Goal: Task Accomplishment & Management: Complete application form

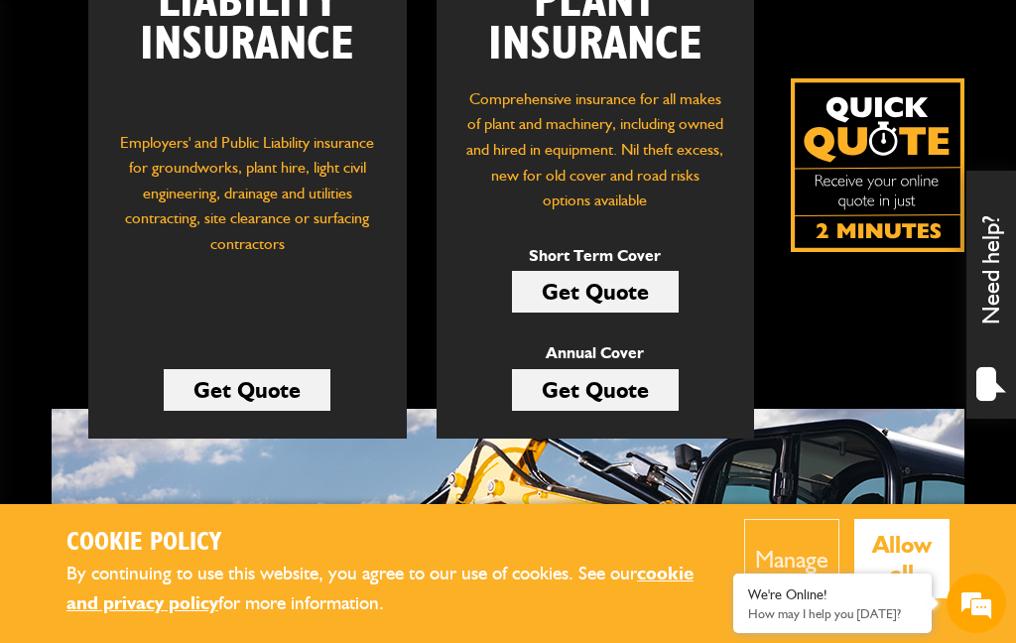
scroll to position [377, 0]
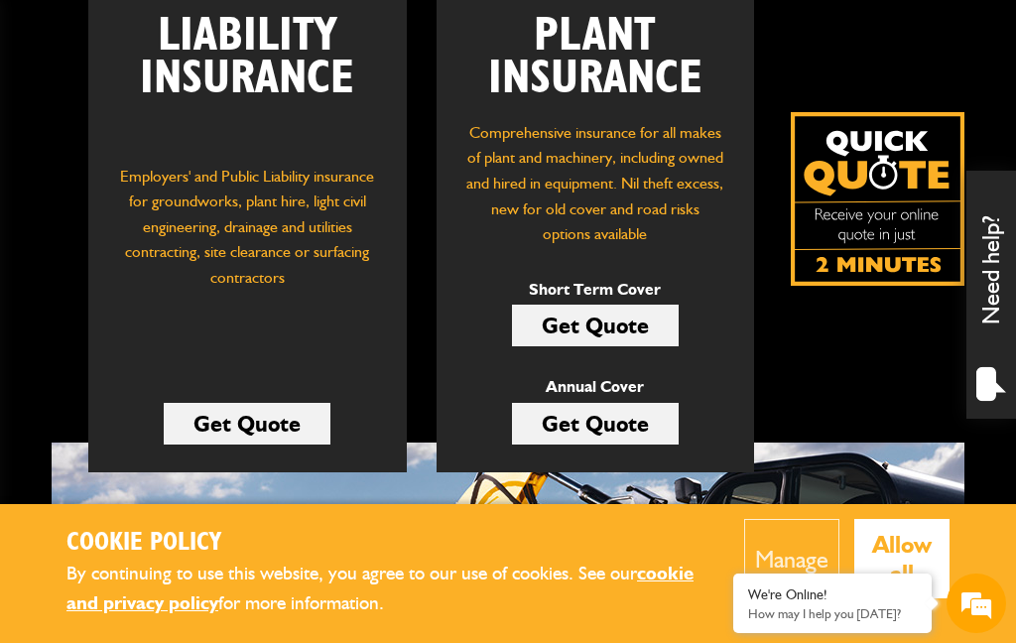
click at [614, 323] on link "Get Quote" at bounding box center [595, 326] width 167 height 42
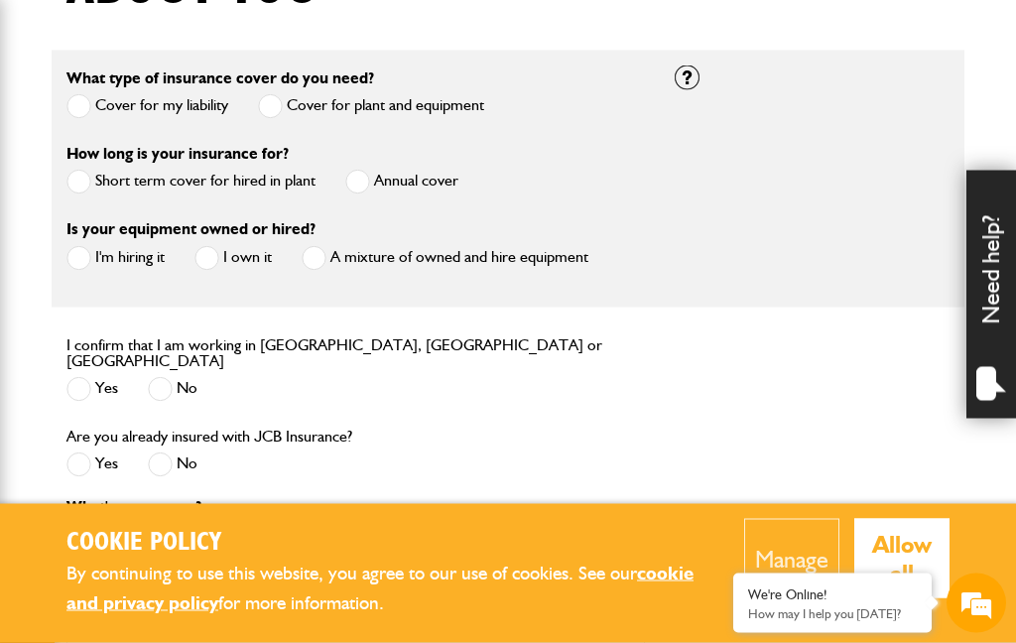
scroll to position [564, 0]
click at [88, 265] on span at bounding box center [78, 257] width 25 height 25
click at [85, 178] on span at bounding box center [78, 181] width 25 height 25
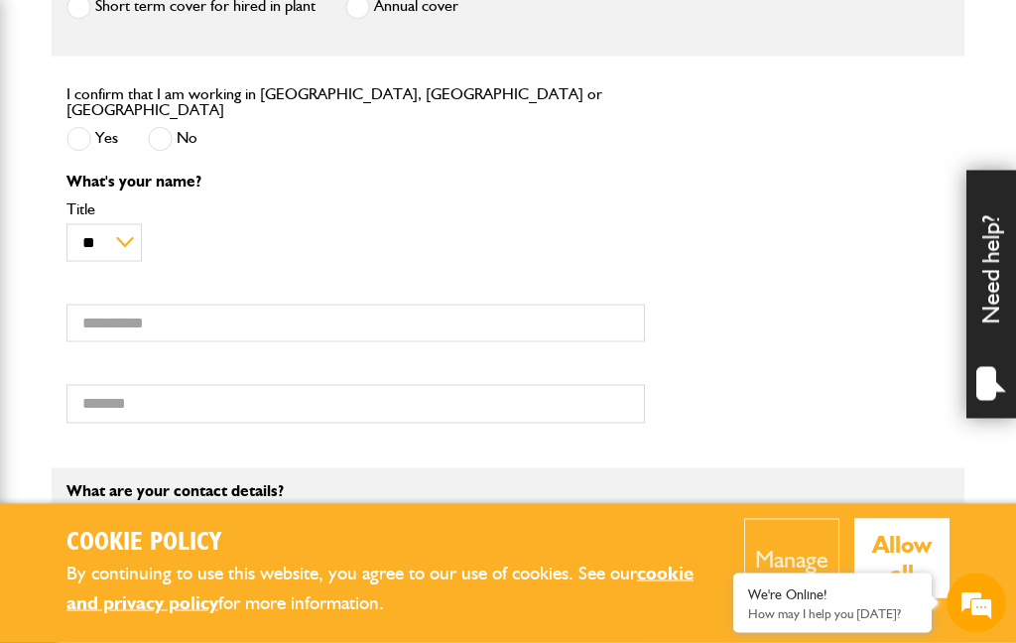
scroll to position [739, 0]
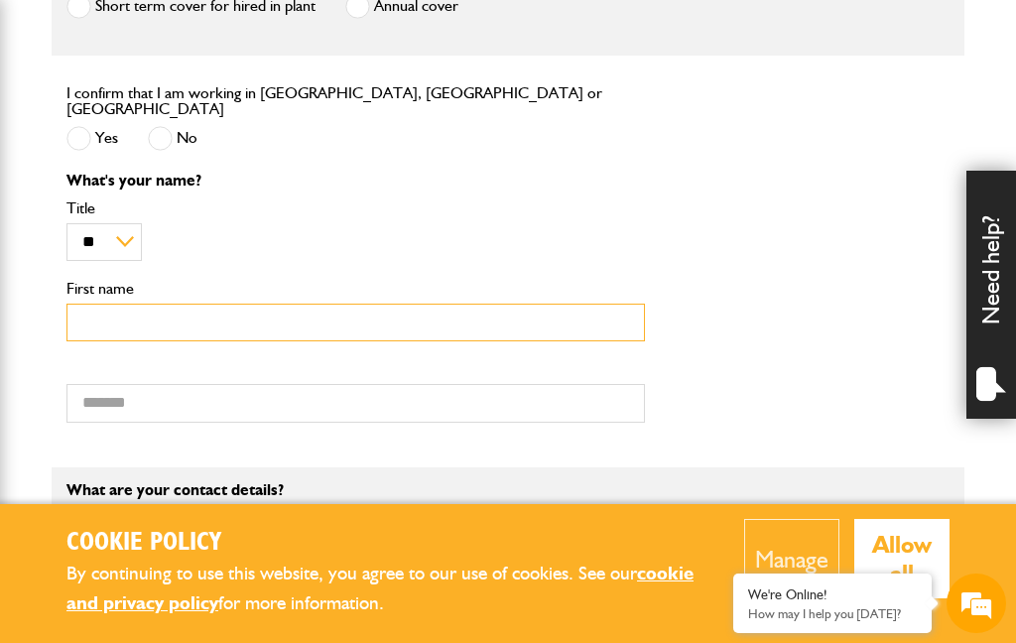
click at [147, 327] on input "First name" at bounding box center [355, 323] width 578 height 39
type input "***"
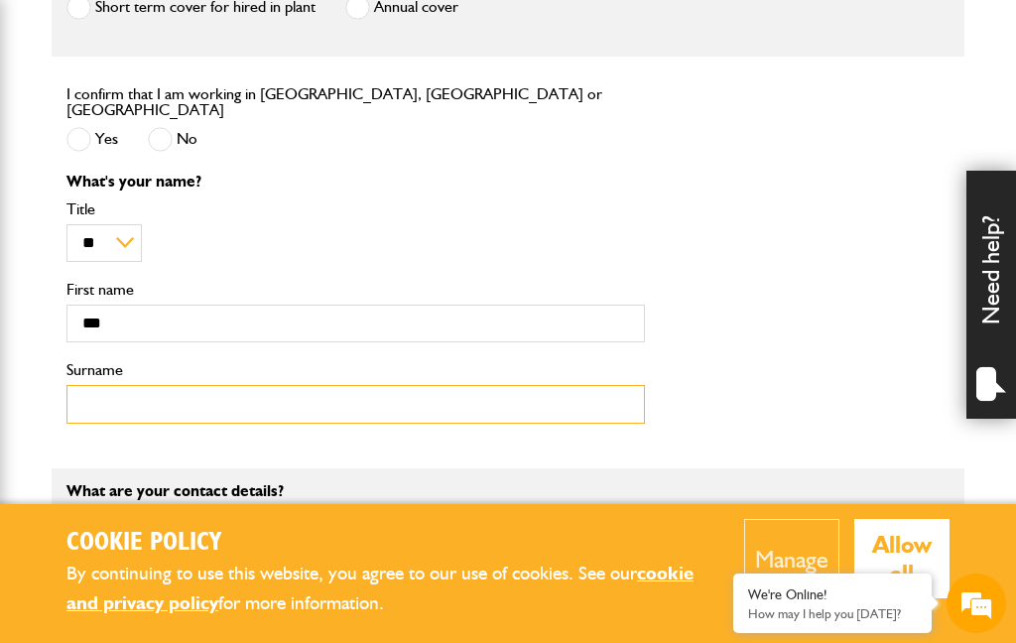
click at [149, 385] on input "Surname" at bounding box center [355, 404] width 578 height 39
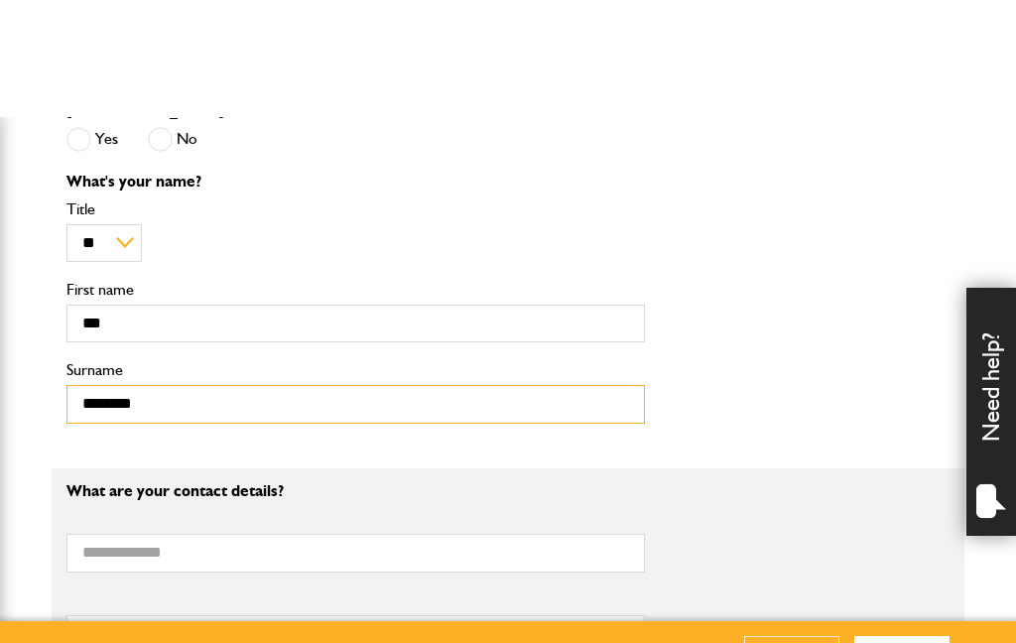
scroll to position [862, 0]
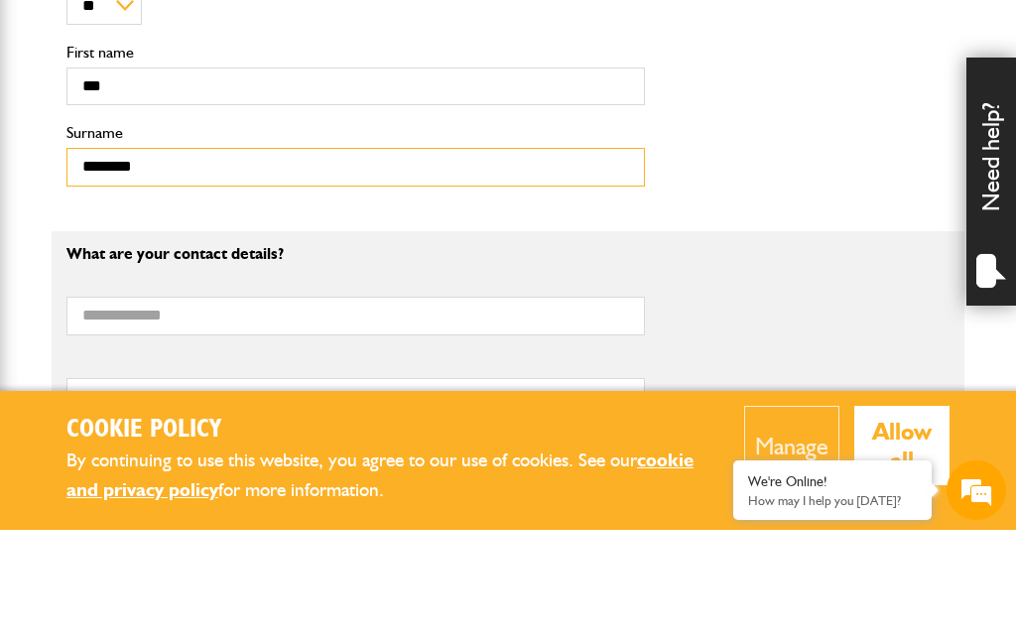
type input "*******"
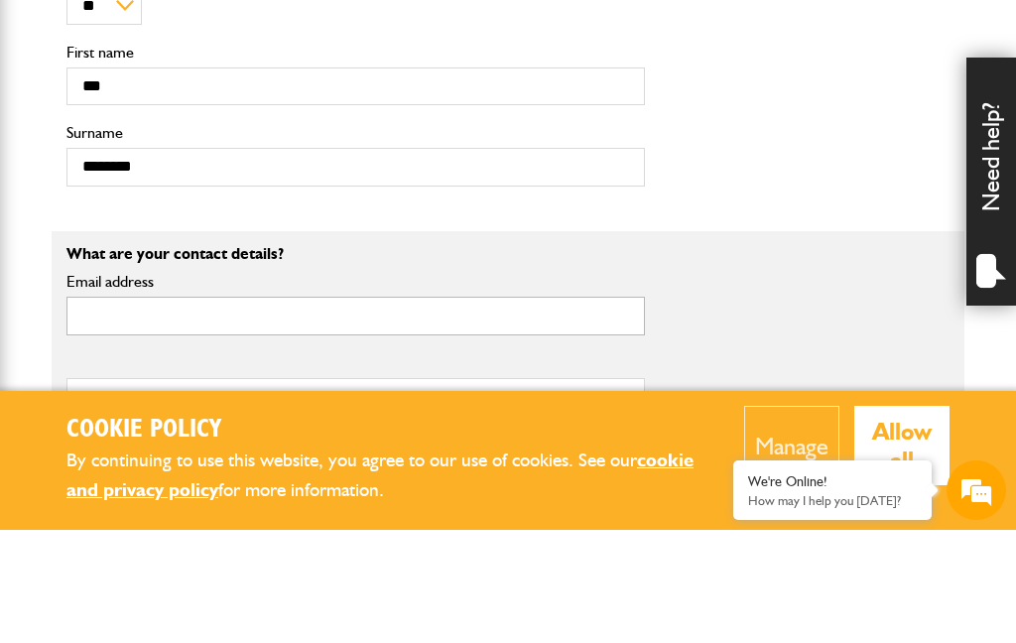
click at [134, 410] on input "Email address" at bounding box center [355, 429] width 578 height 39
type input "**********"
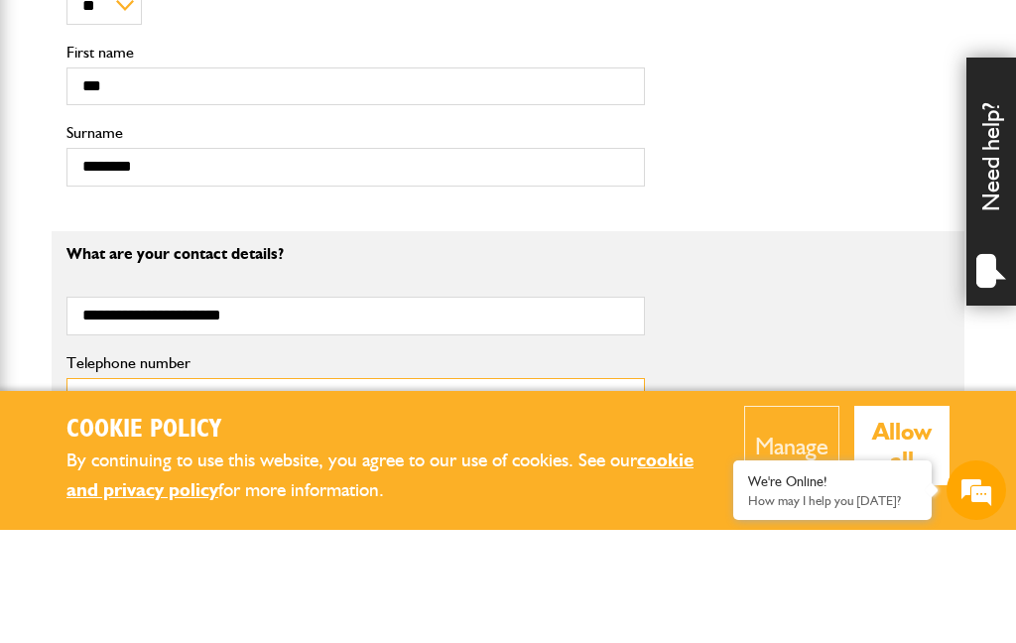
type input "**********"
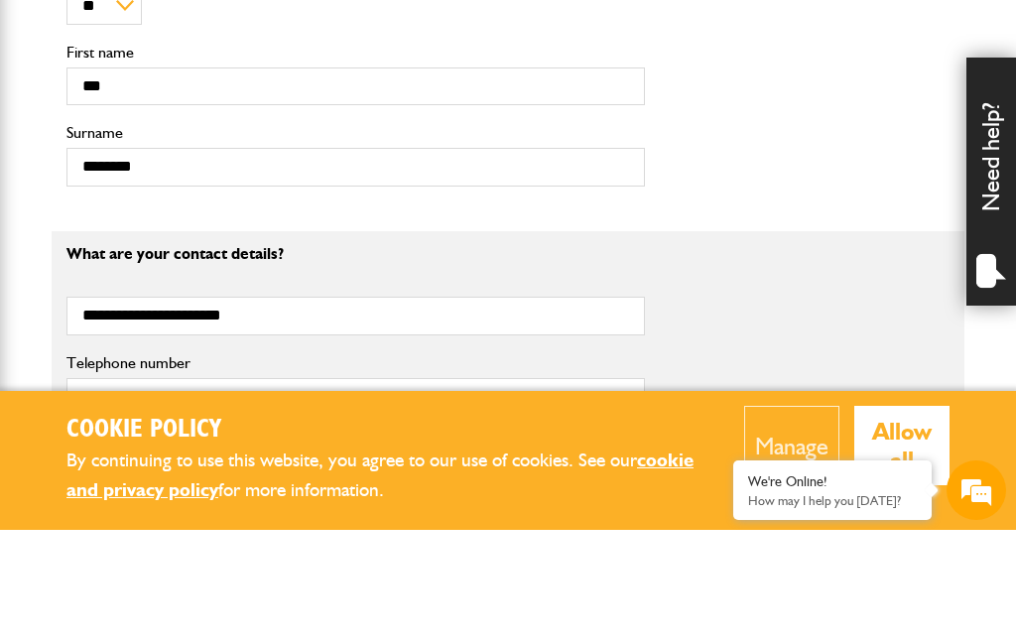
type input "**********"
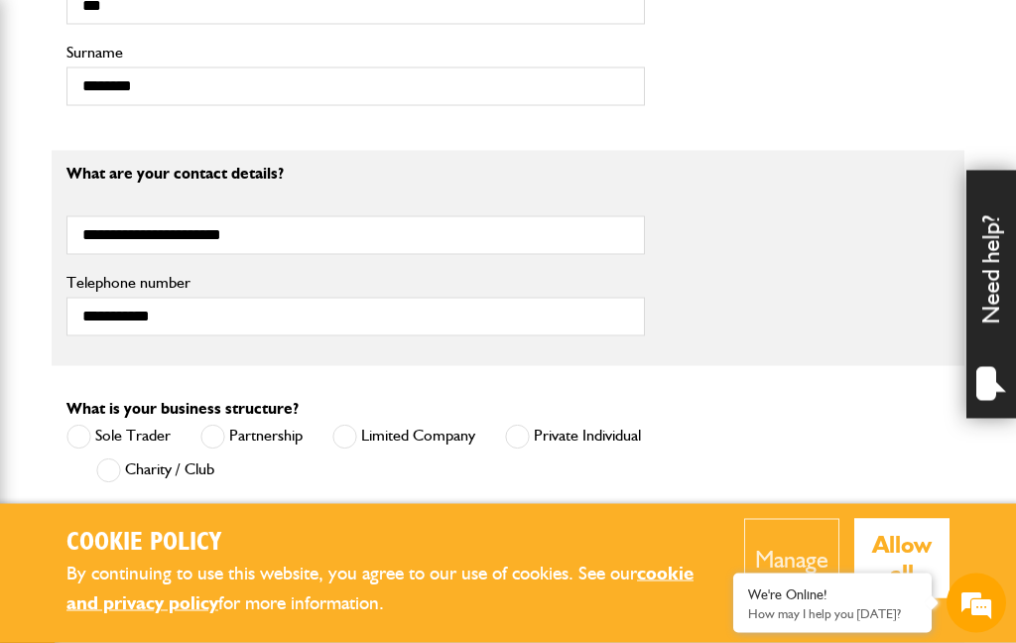
scroll to position [1064, 0]
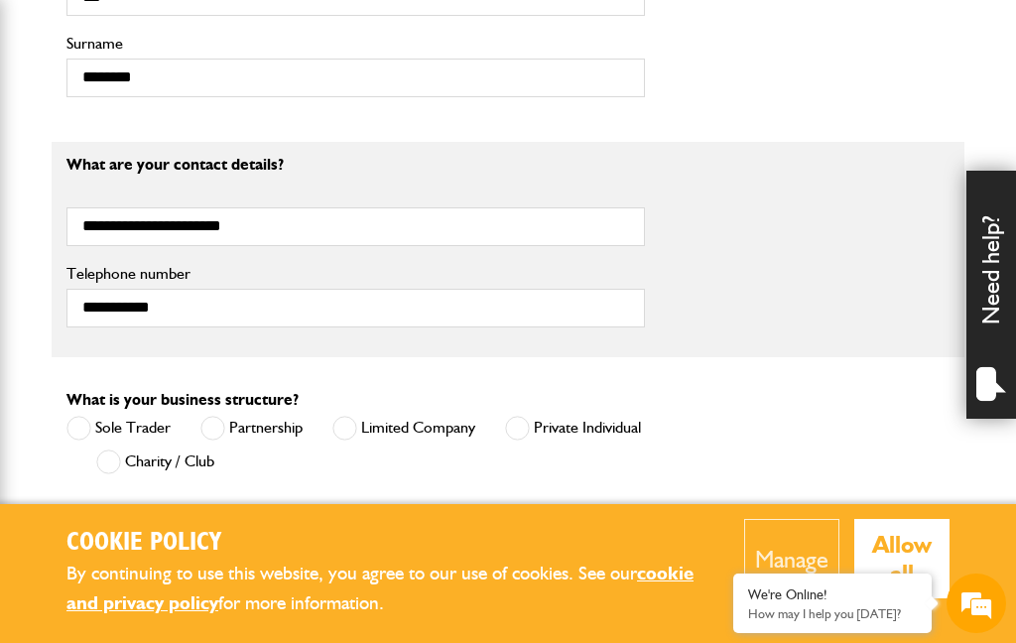
click at [77, 427] on span at bounding box center [78, 428] width 25 height 25
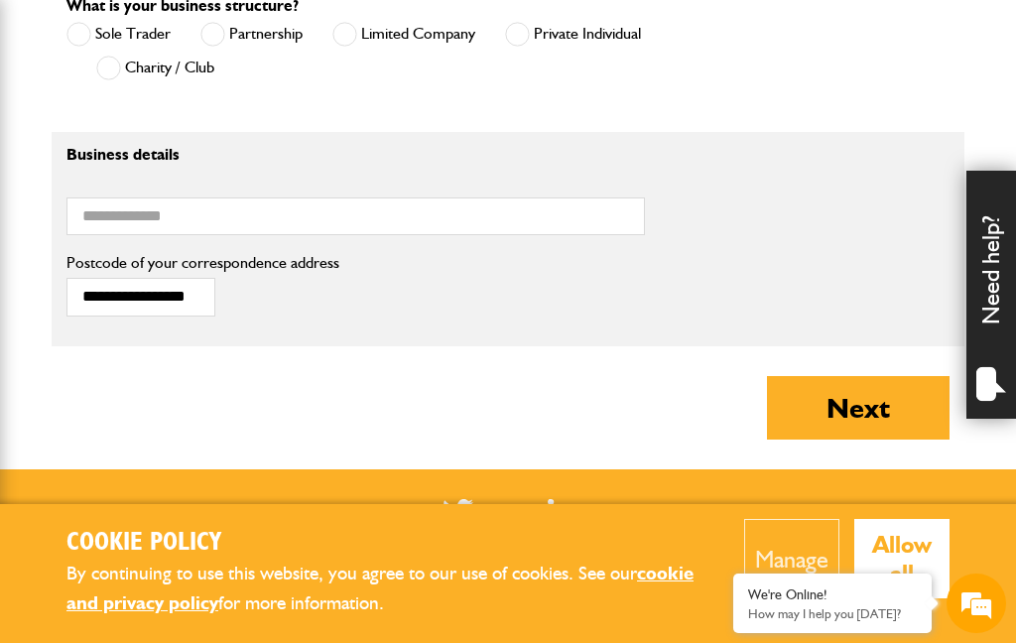
scroll to position [1456, 0]
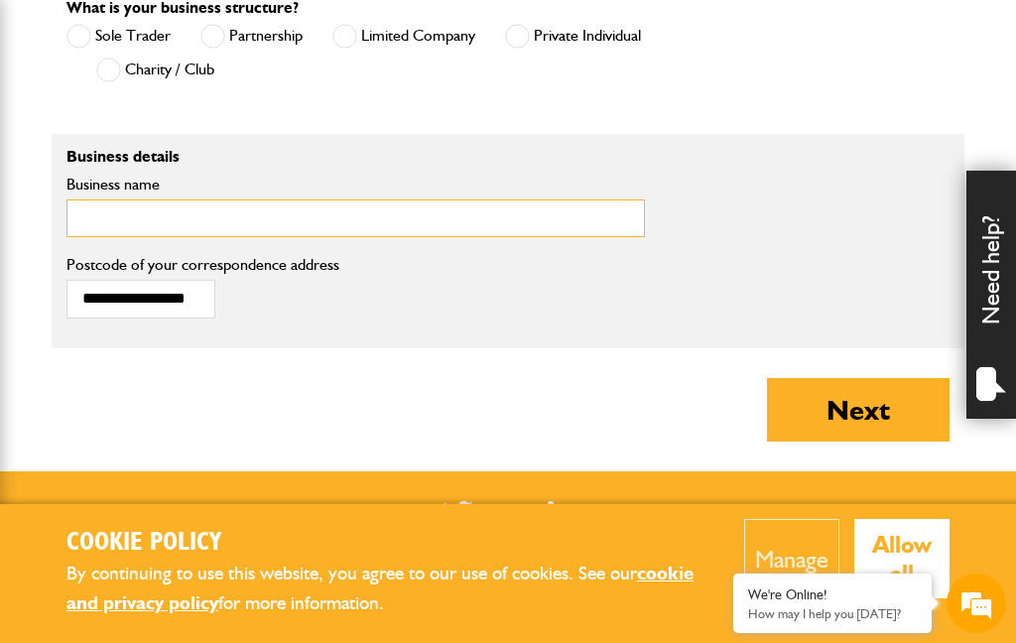
click at [150, 209] on input "Business name" at bounding box center [355, 218] width 578 height 39
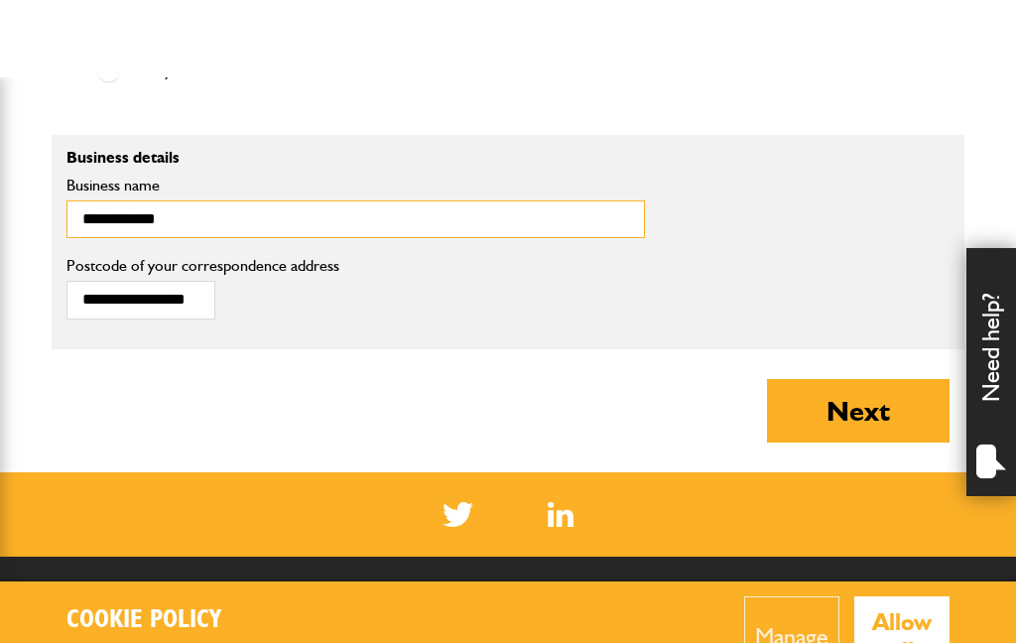
scroll to position [1534, 0]
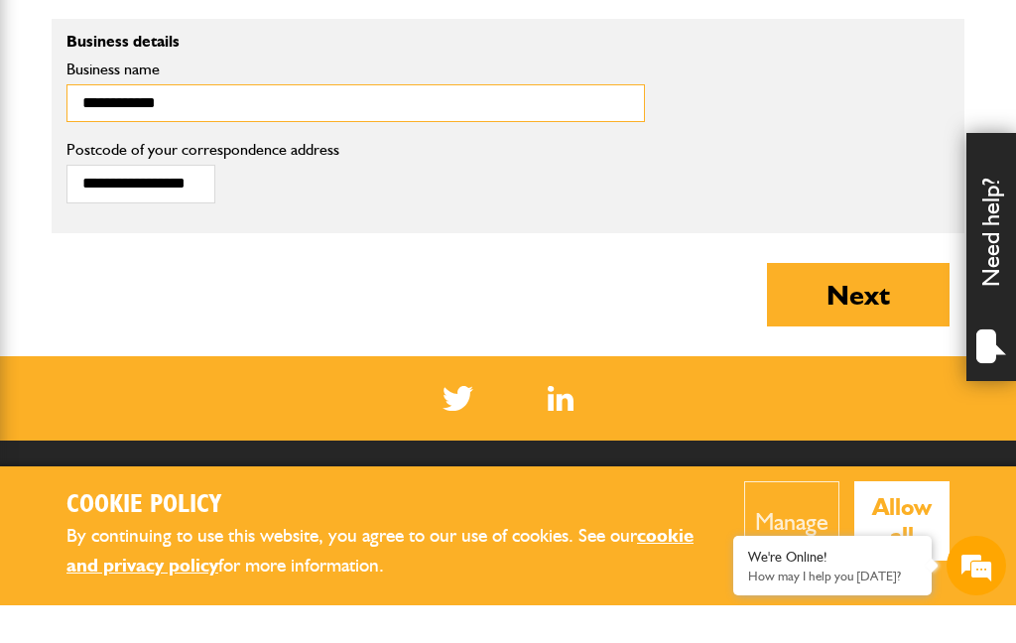
type input "**********"
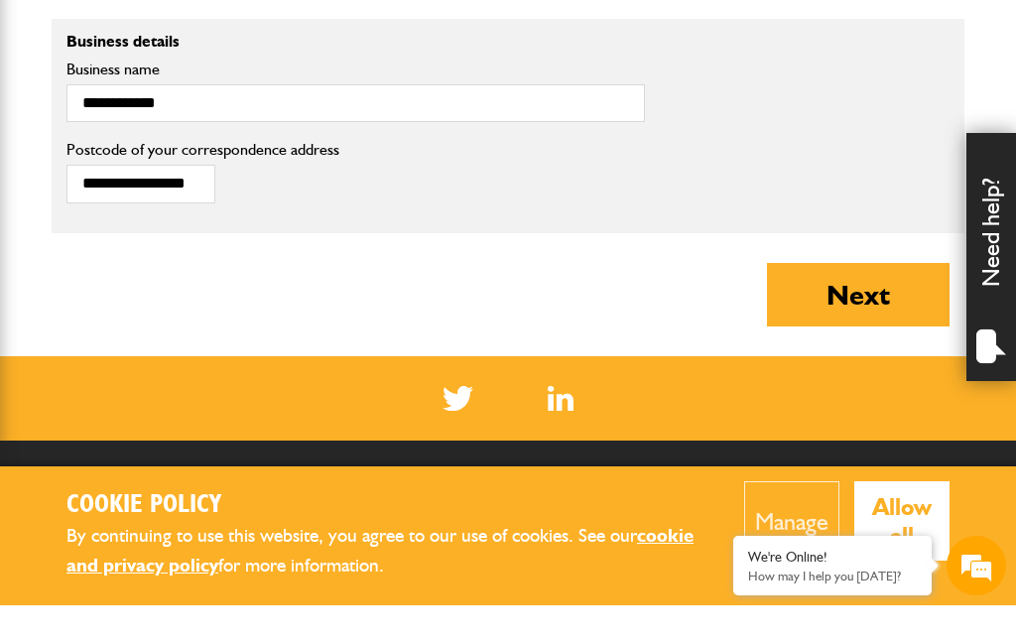
click at [702, 212] on fieldset "**********" at bounding box center [508, 164] width 913 height 215
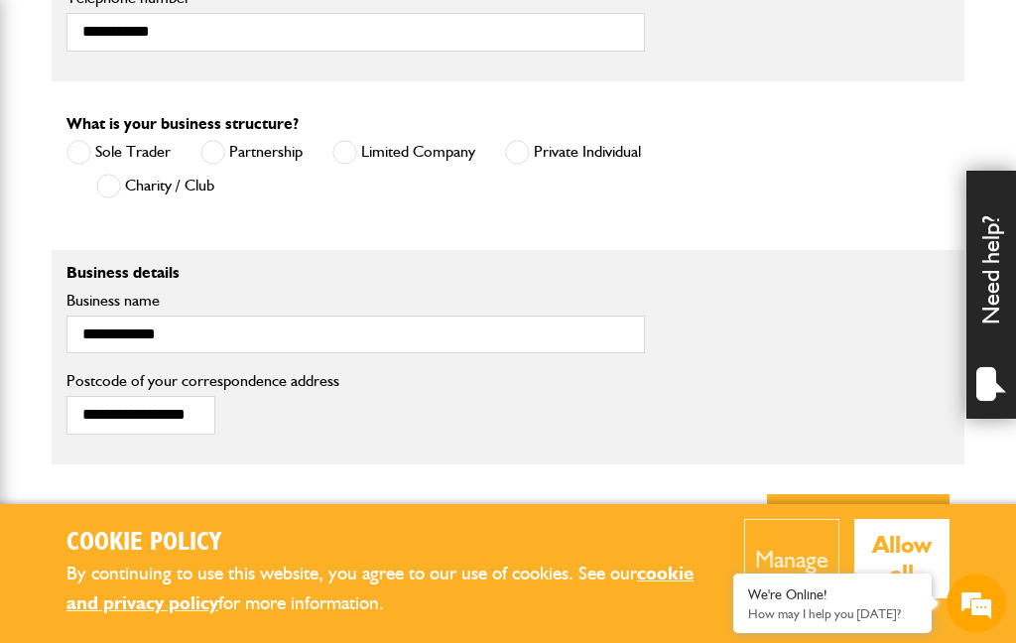
scroll to position [1341, 0]
click at [862, 511] on button "Next" at bounding box center [858, 524] width 183 height 63
type input "**********"
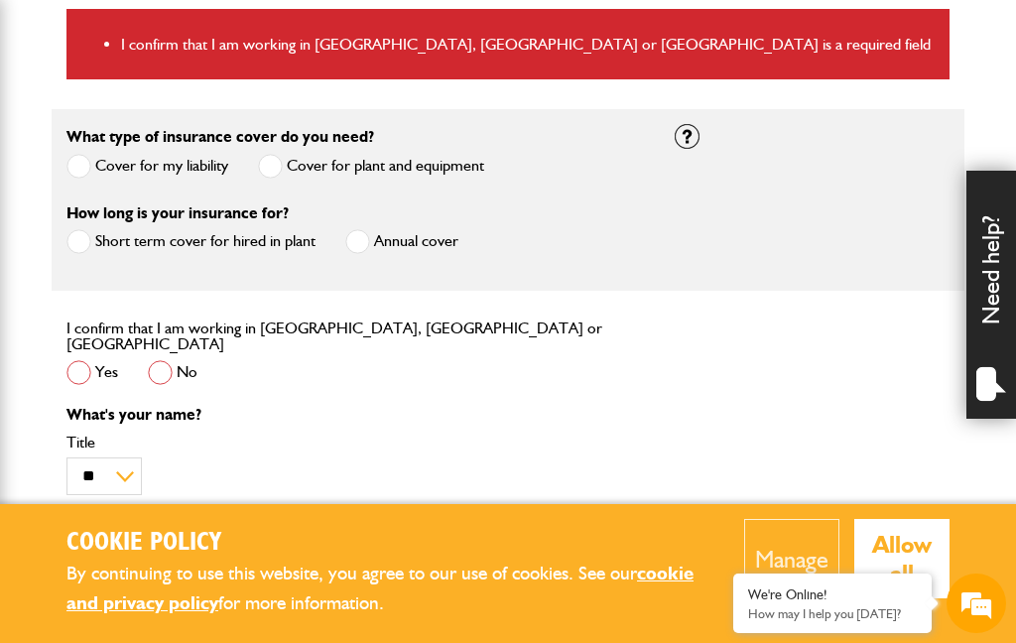
click at [87, 371] on span at bounding box center [78, 372] width 25 height 25
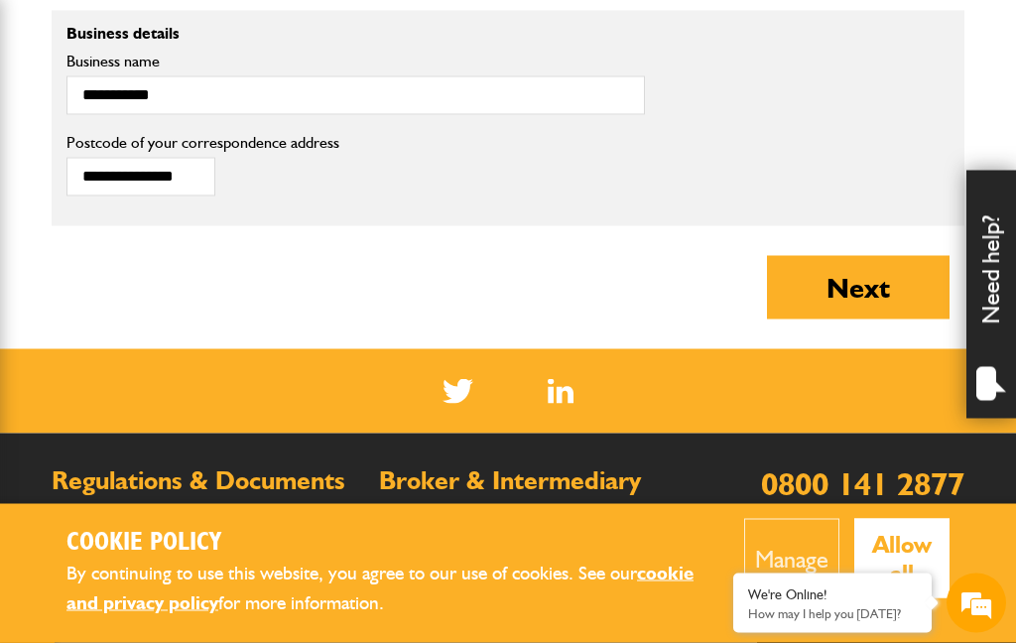
scroll to position [1681, 0]
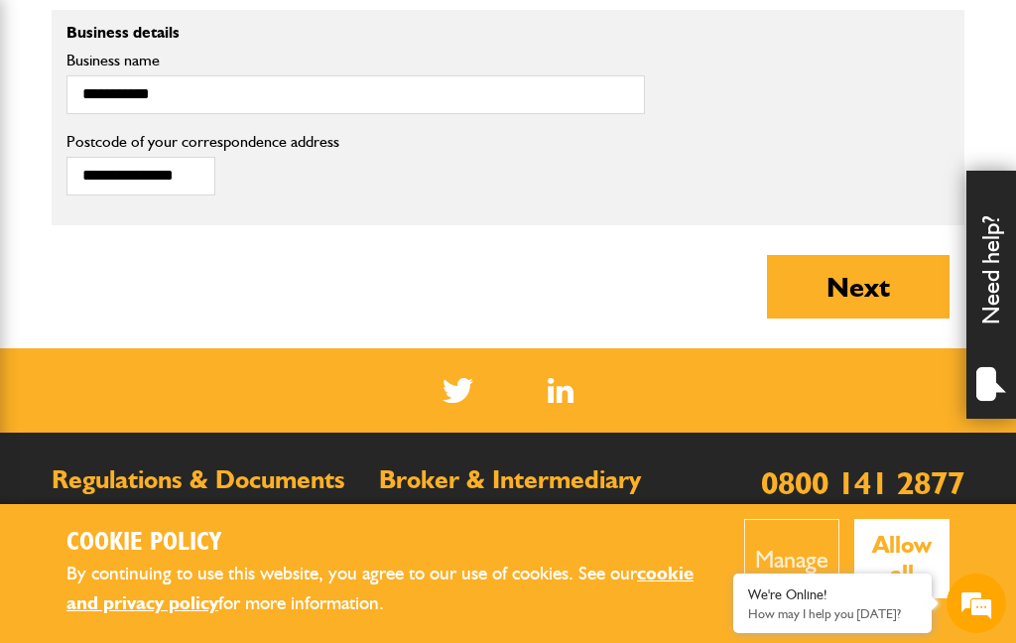
click at [862, 285] on button "Next" at bounding box center [858, 286] width 183 height 63
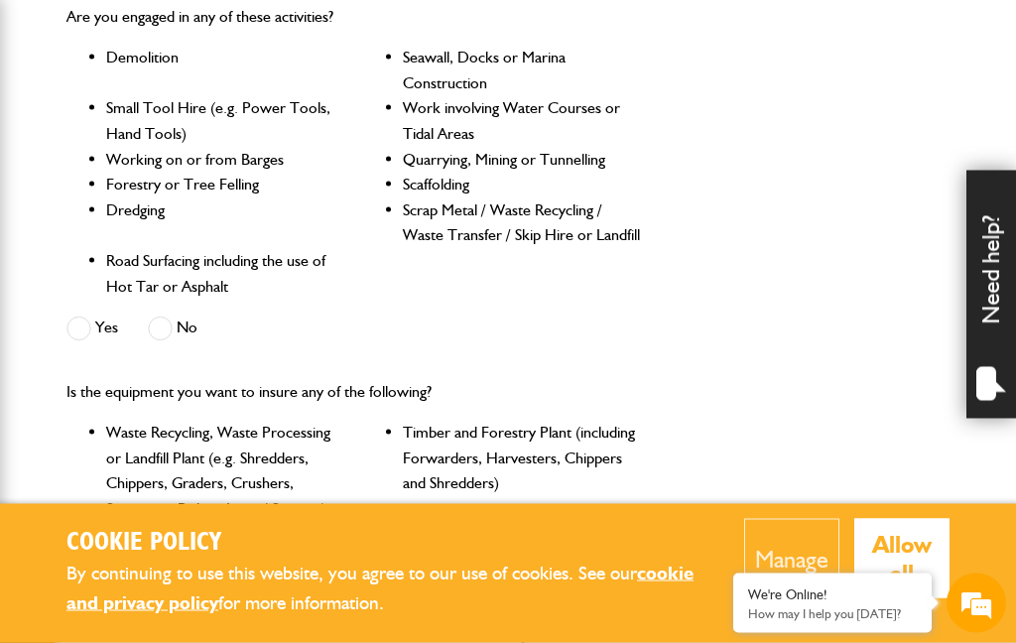
scroll to position [629, 0]
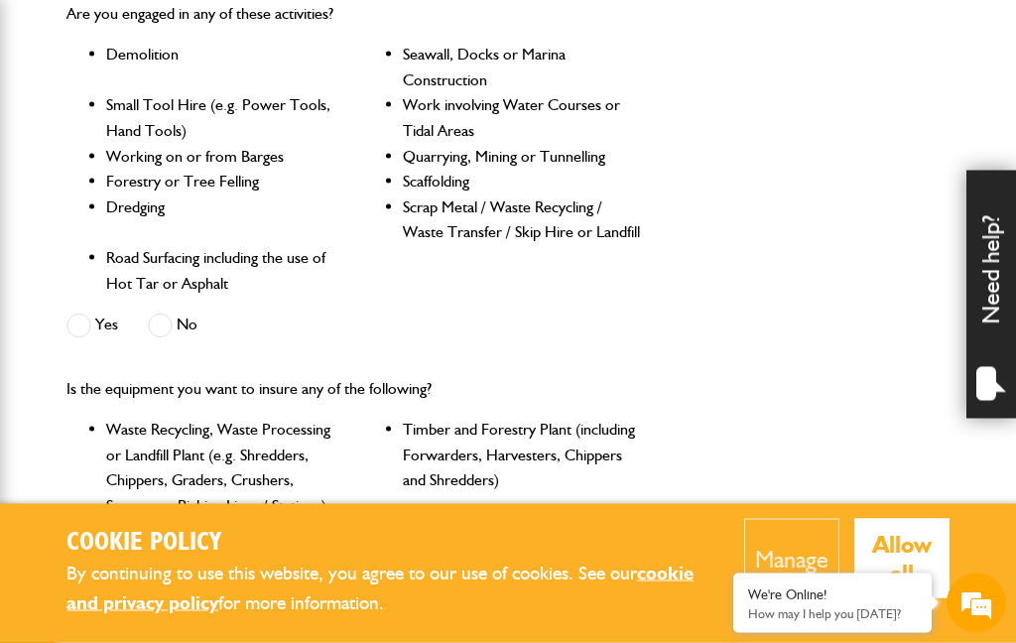
click at [172, 324] on span at bounding box center [160, 325] width 25 height 25
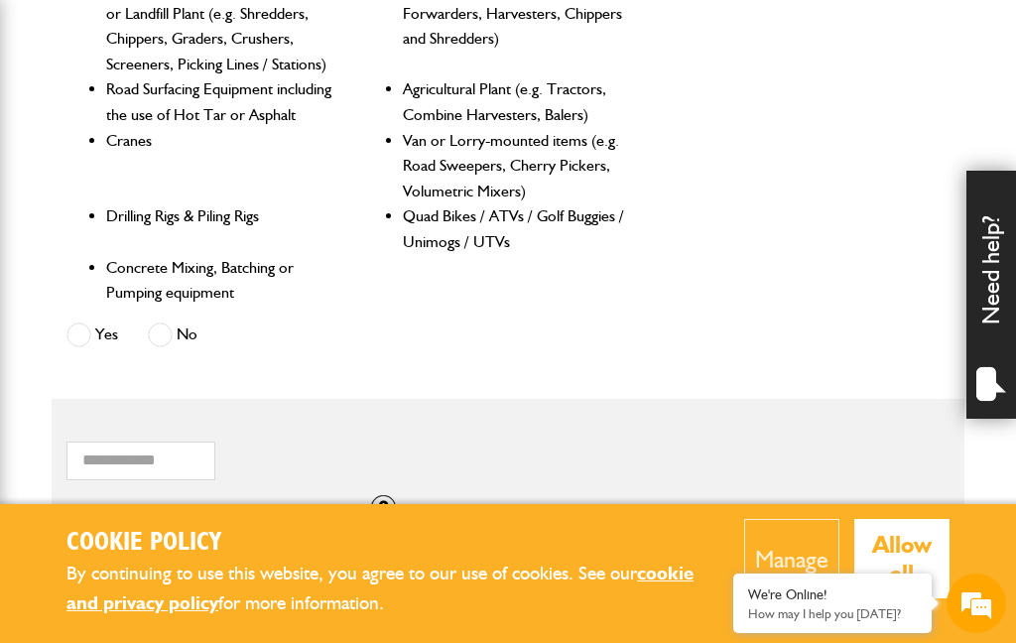
scroll to position [1096, 0]
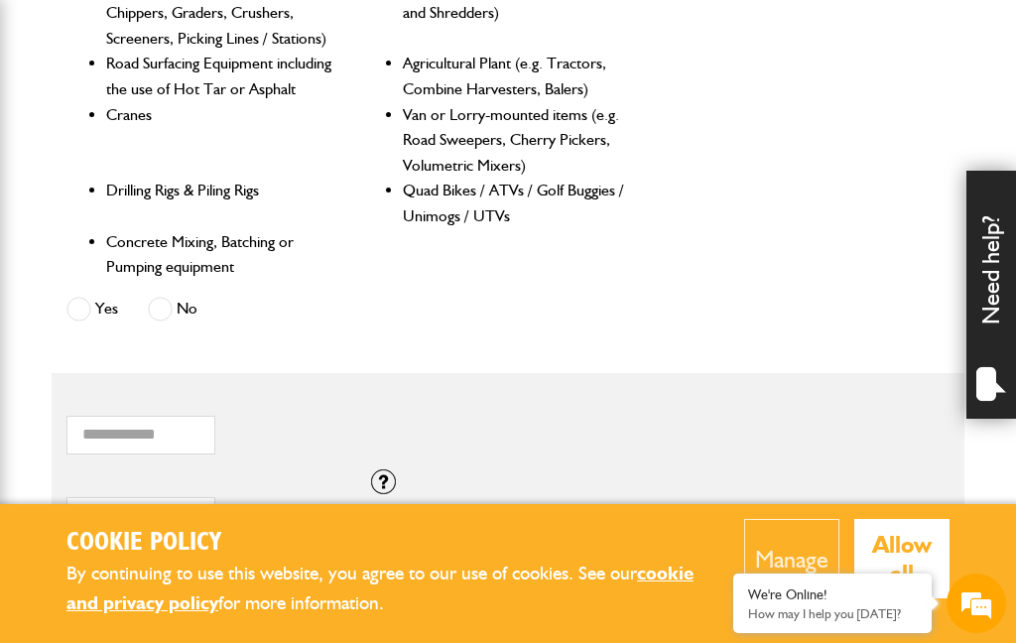
click at [162, 297] on span at bounding box center [160, 309] width 25 height 25
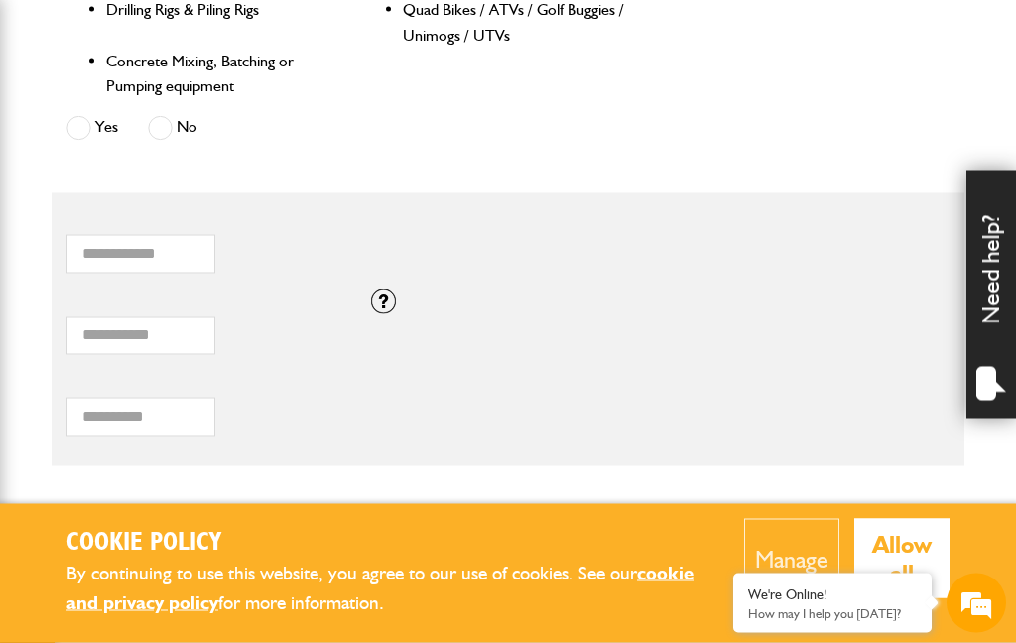
scroll to position [1280, 0]
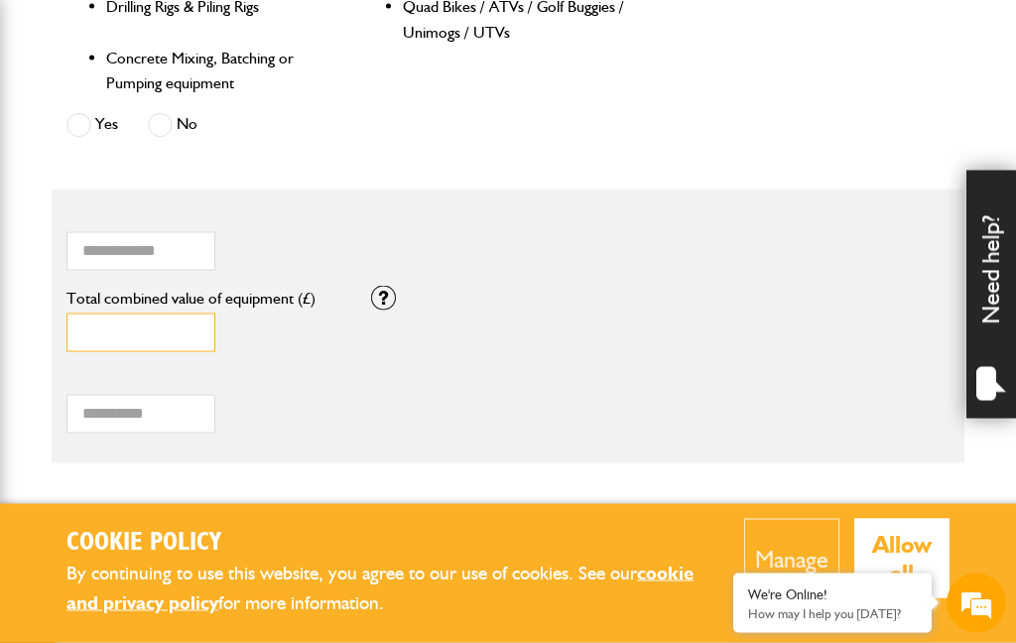
click at [129, 316] on input "*" at bounding box center [140, 332] width 149 height 39
type input "**"
type input "*"
type input "**"
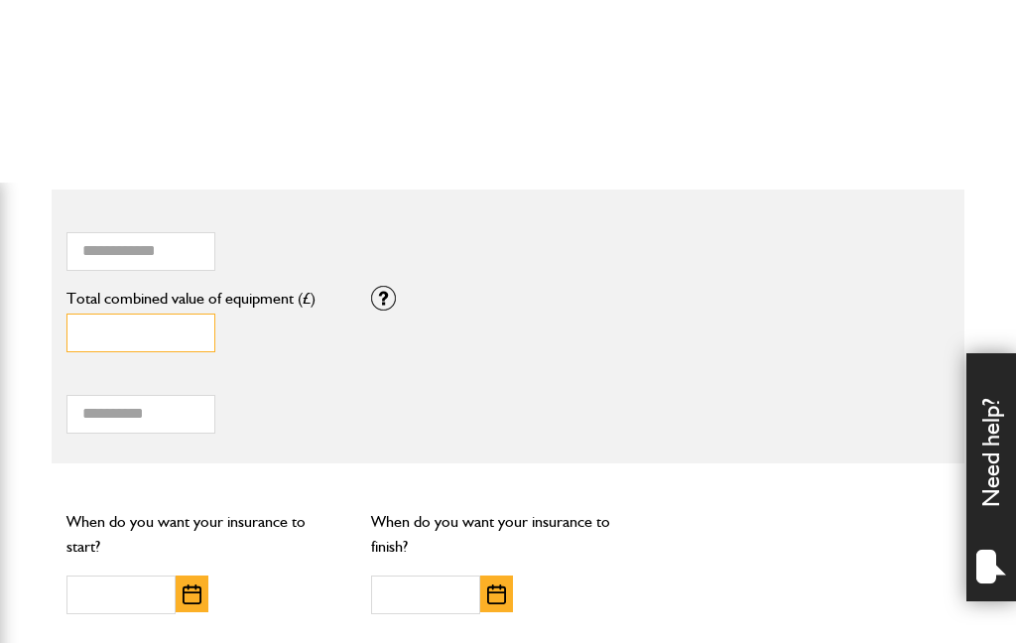
scroll to position [1463, 0]
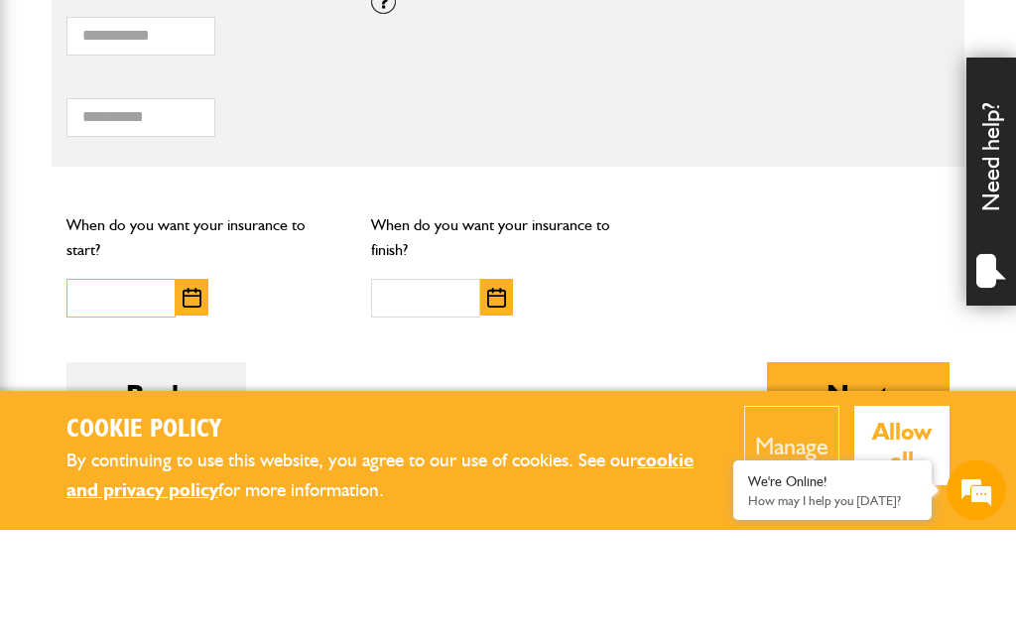
click at [141, 392] on input "text" at bounding box center [120, 411] width 109 height 39
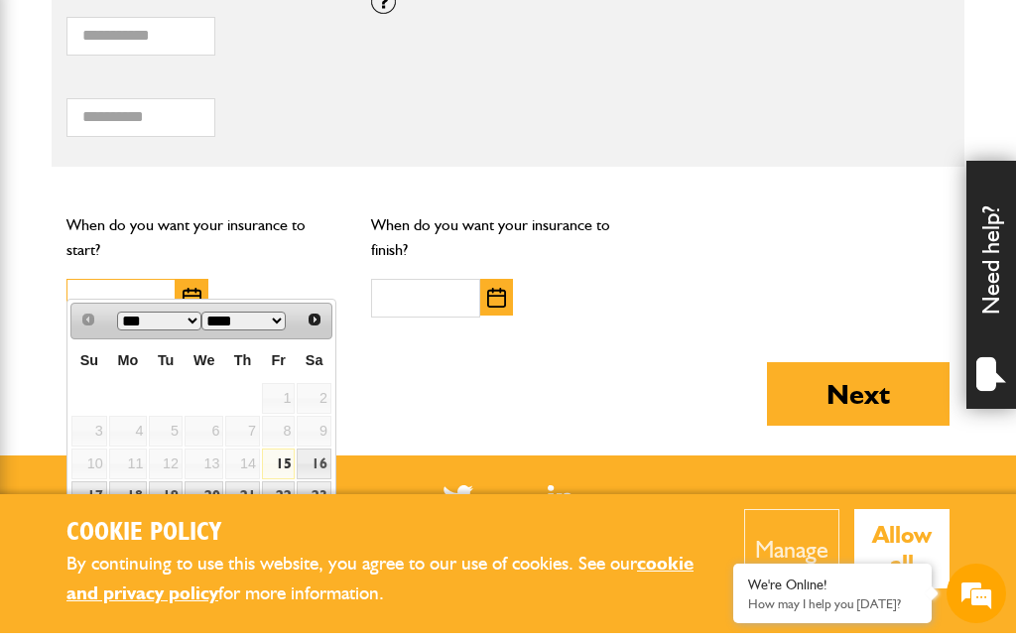
scroll to position [1568, 0]
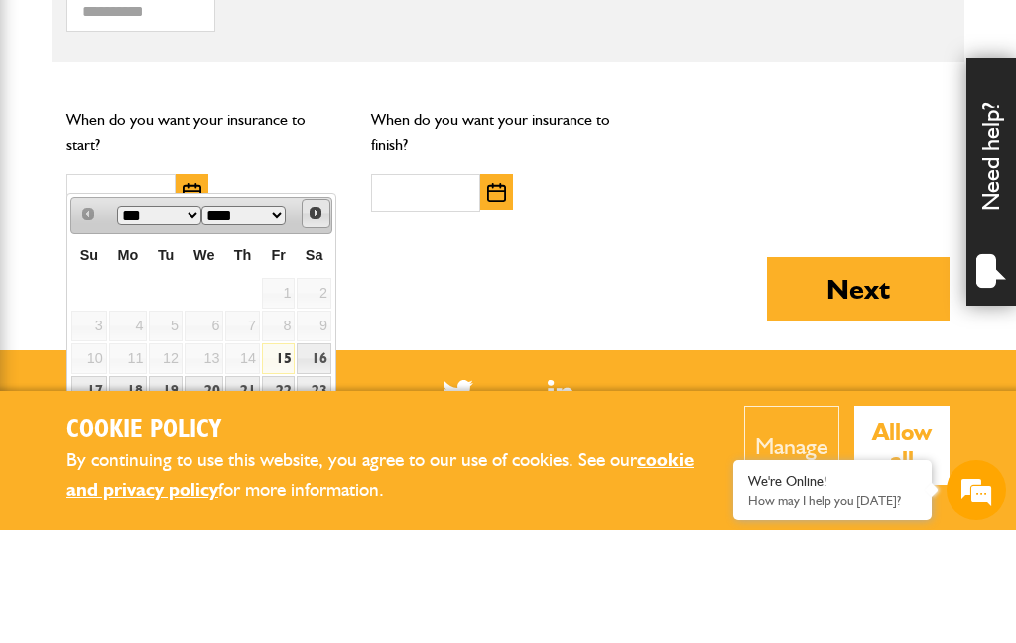
click at [316, 311] on div "Prev Next *** *** ****" at bounding box center [201, 329] width 262 height 37
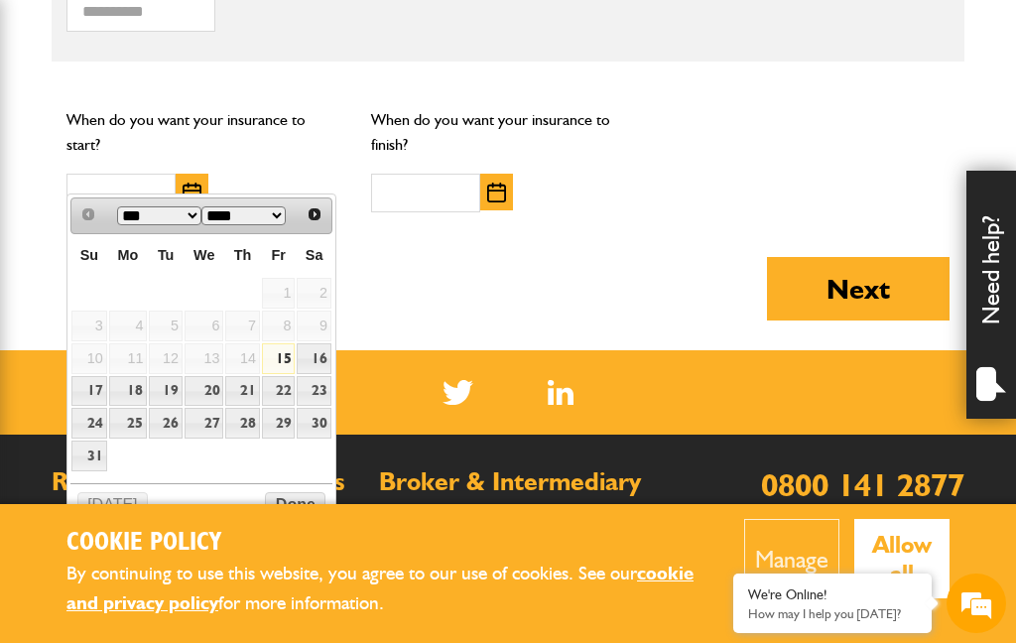
click at [317, 215] on span "Next" at bounding box center [315, 214] width 16 height 16
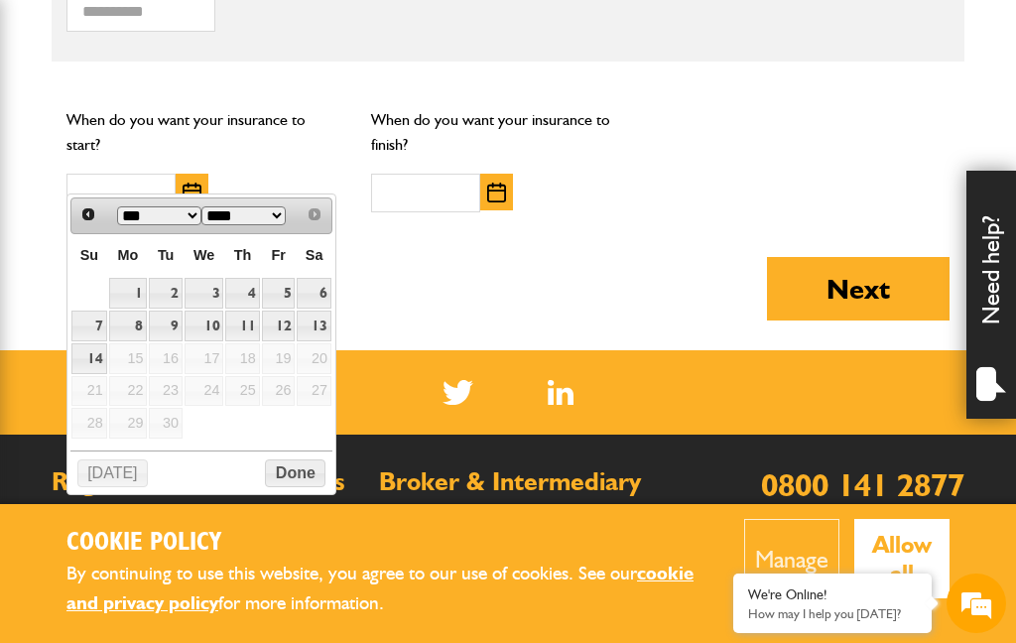
click at [130, 301] on link "1" at bounding box center [128, 293] width 39 height 31
type input "**********"
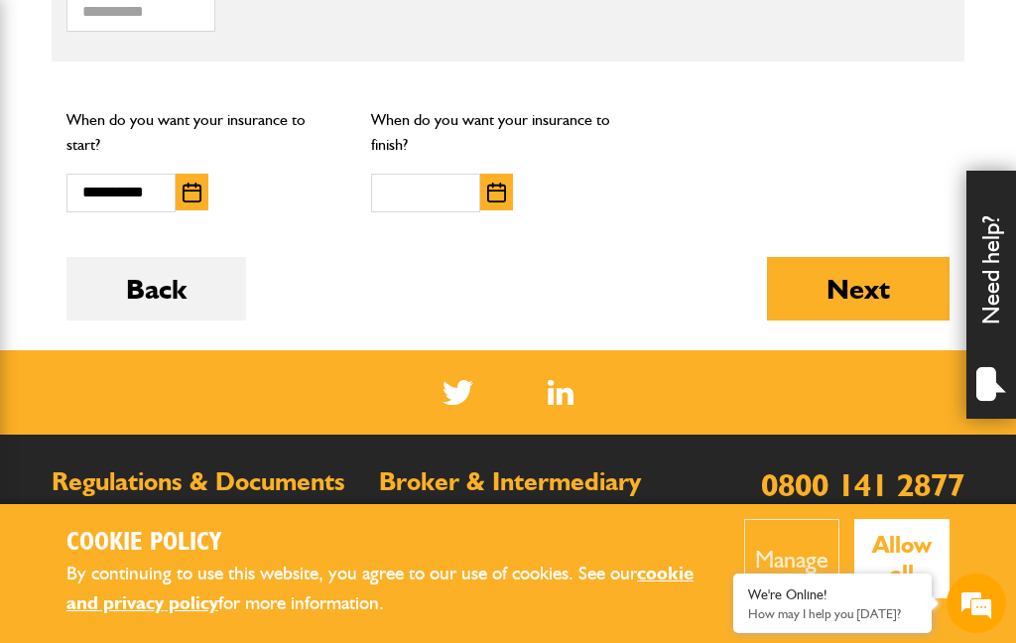
click at [163, 266] on button "Back" at bounding box center [156, 288] width 180 height 63
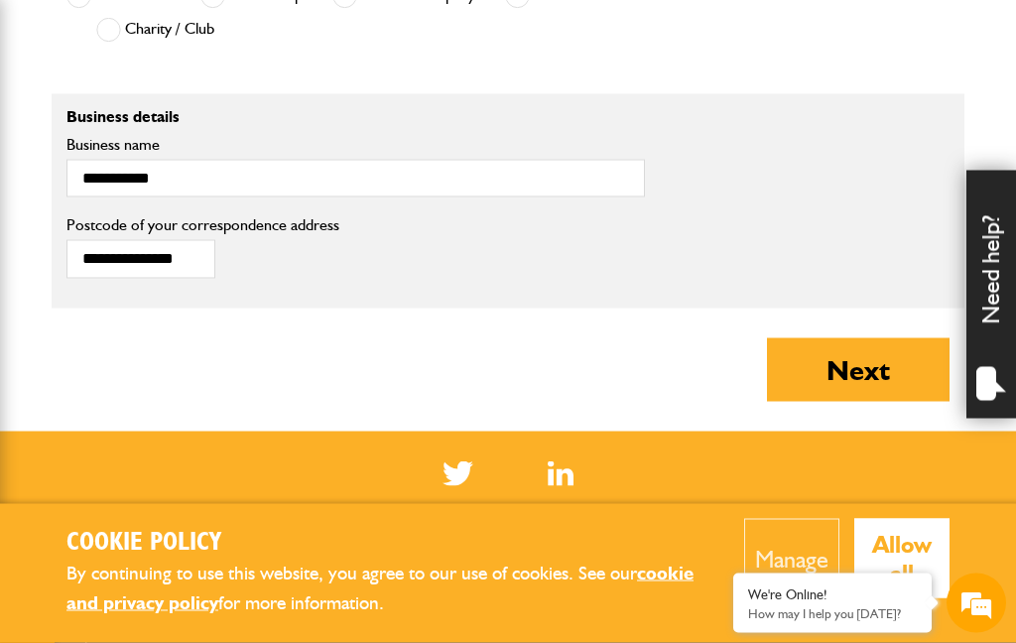
scroll to position [1513, 0]
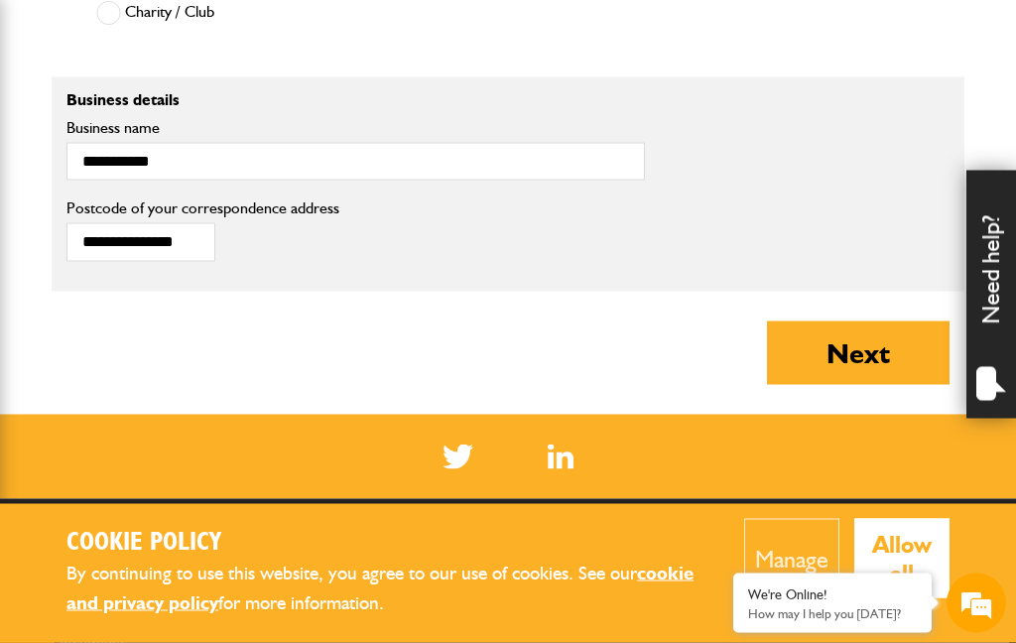
click at [870, 322] on button "Next" at bounding box center [858, 352] width 183 height 63
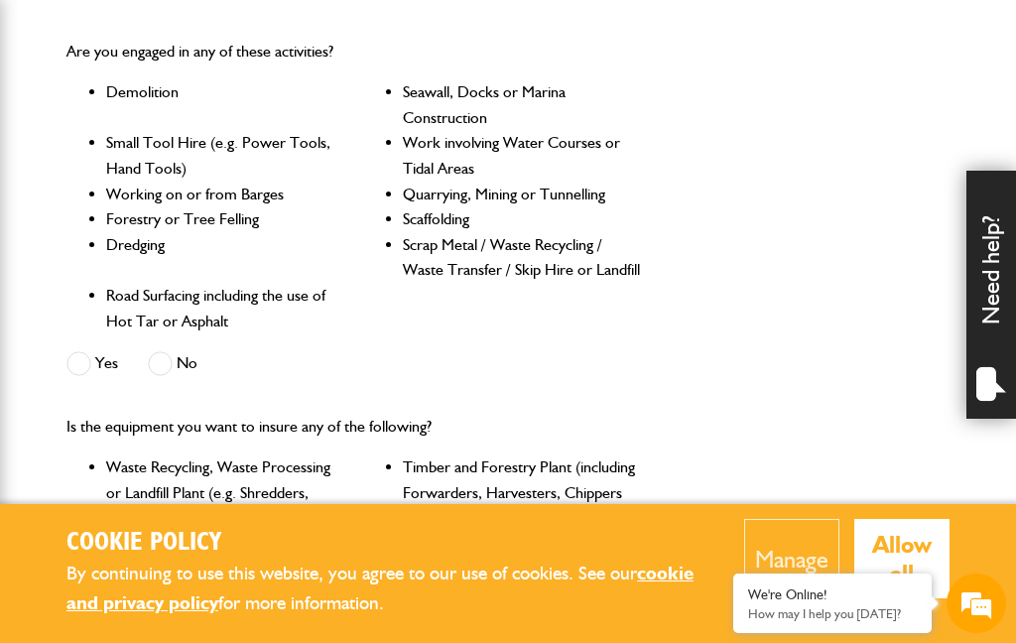
scroll to position [631, 0]
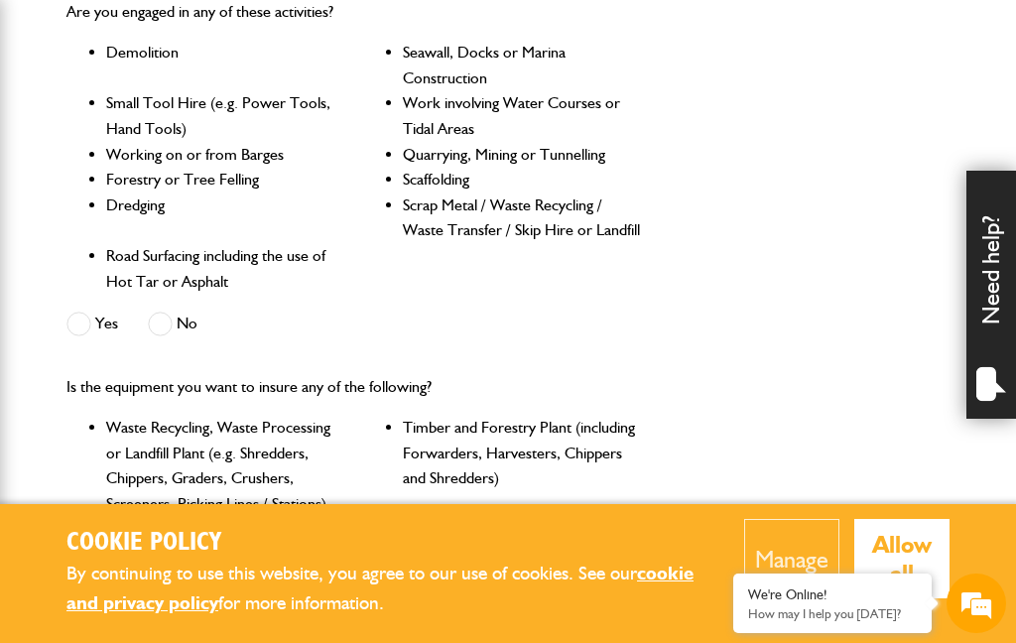
click at [179, 317] on label "No" at bounding box center [173, 324] width 50 height 25
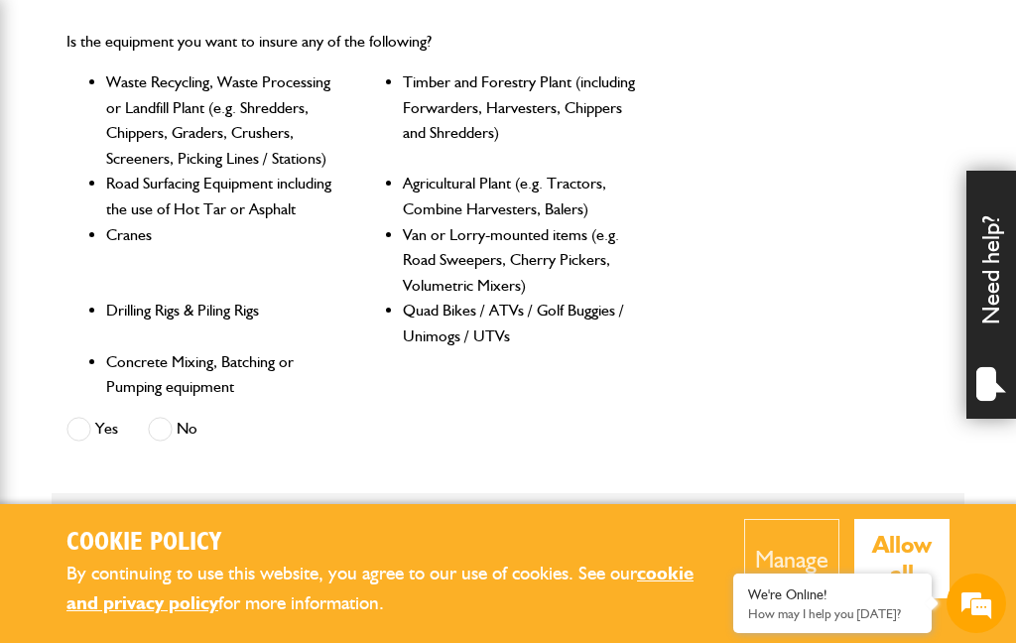
scroll to position [975, 0]
click at [173, 428] on span at bounding box center [160, 430] width 25 height 25
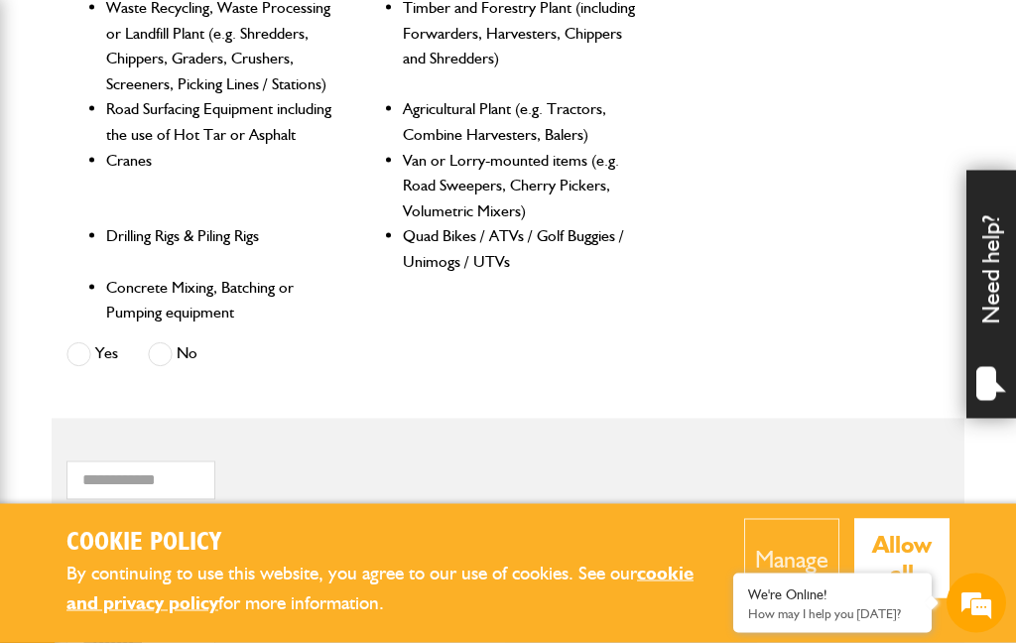
scroll to position [1052, 0]
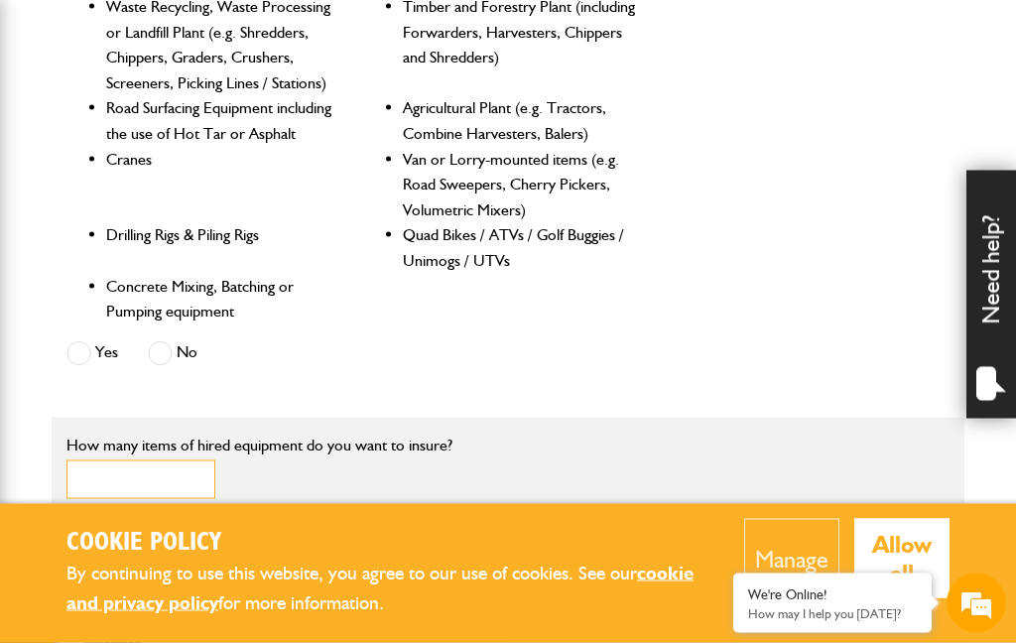
click at [157, 460] on input "*" at bounding box center [140, 479] width 149 height 39
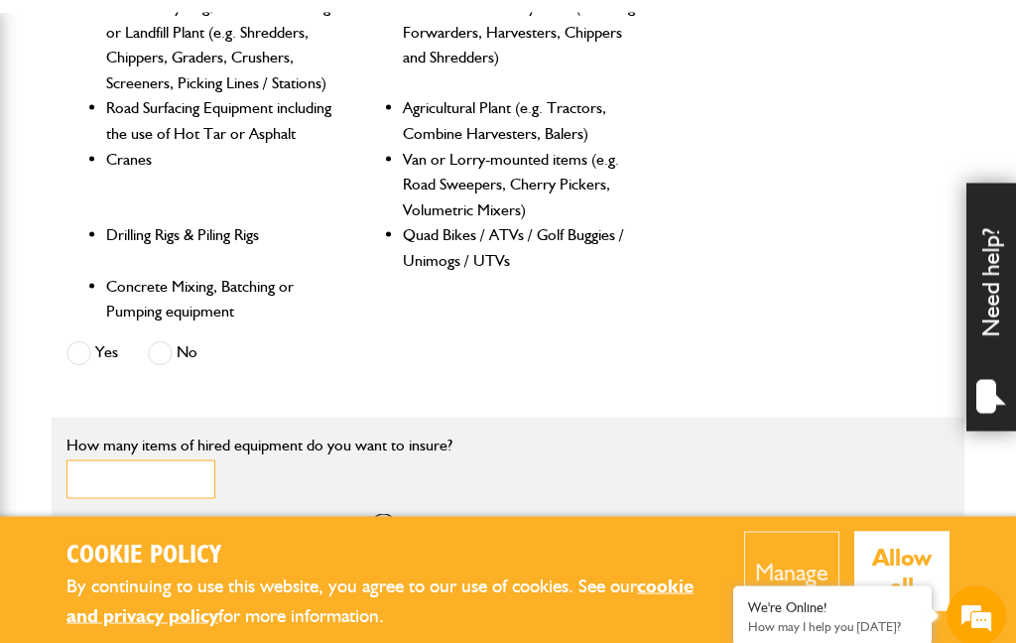
scroll to position [1115, 0]
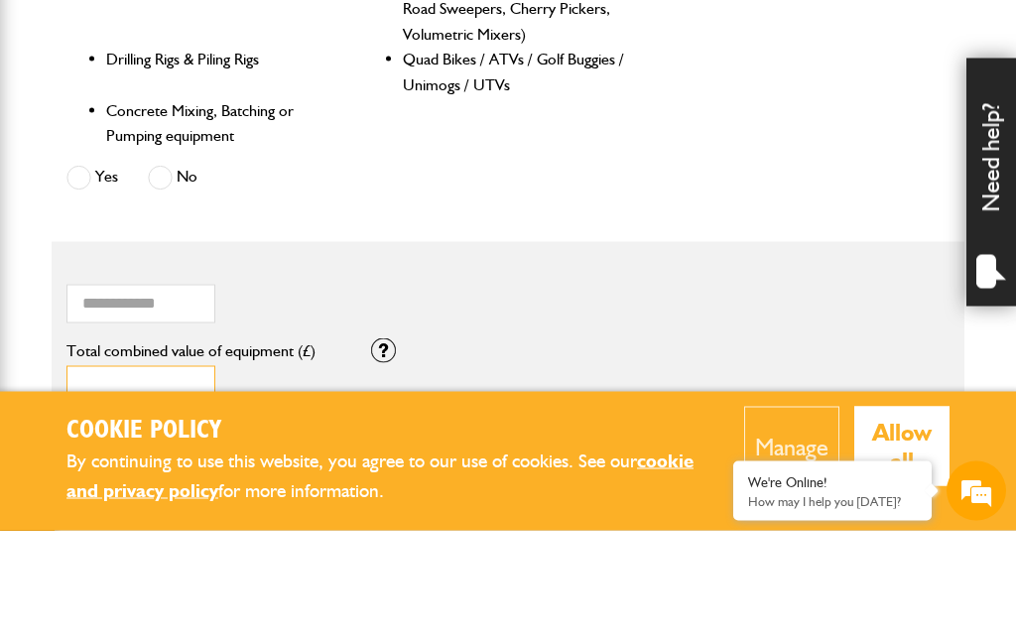
click at [143, 478] on input "*" at bounding box center [140, 497] width 149 height 39
type input "**"
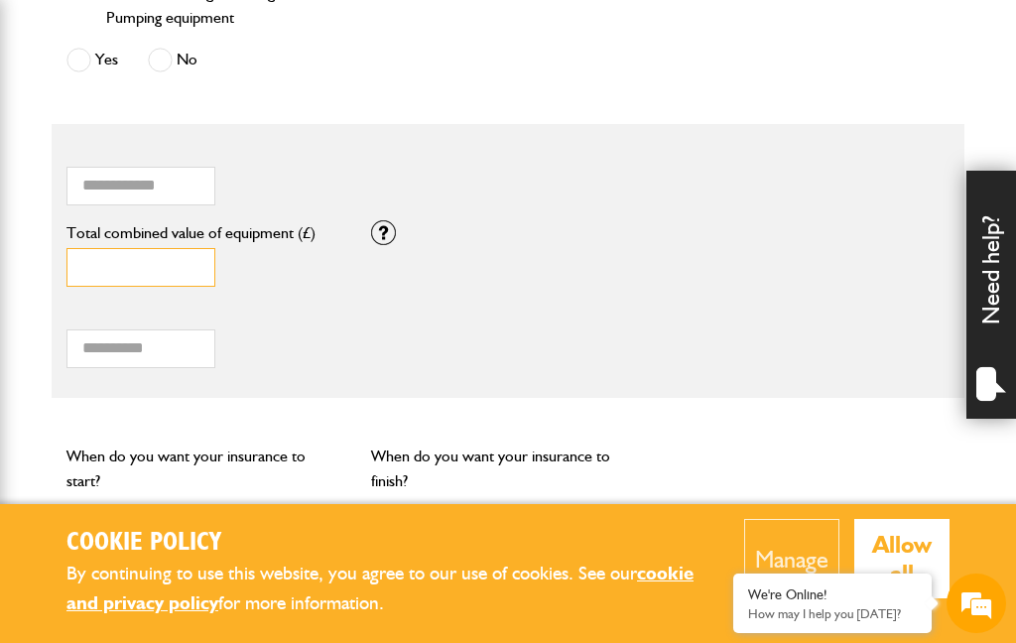
scroll to position [1546, 0]
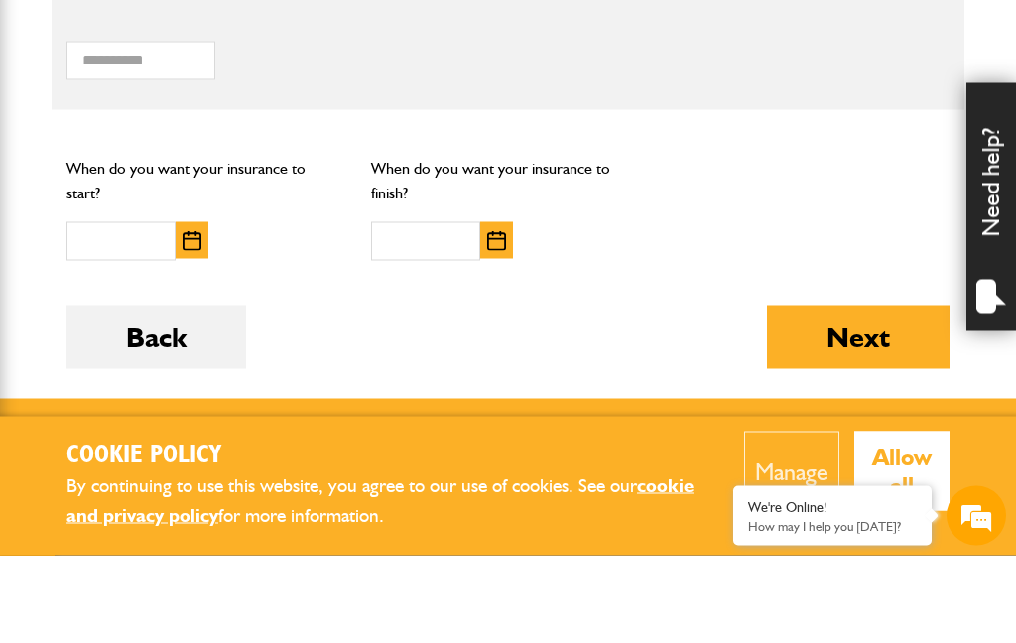
click at [188, 318] on img "button" at bounding box center [192, 328] width 19 height 20
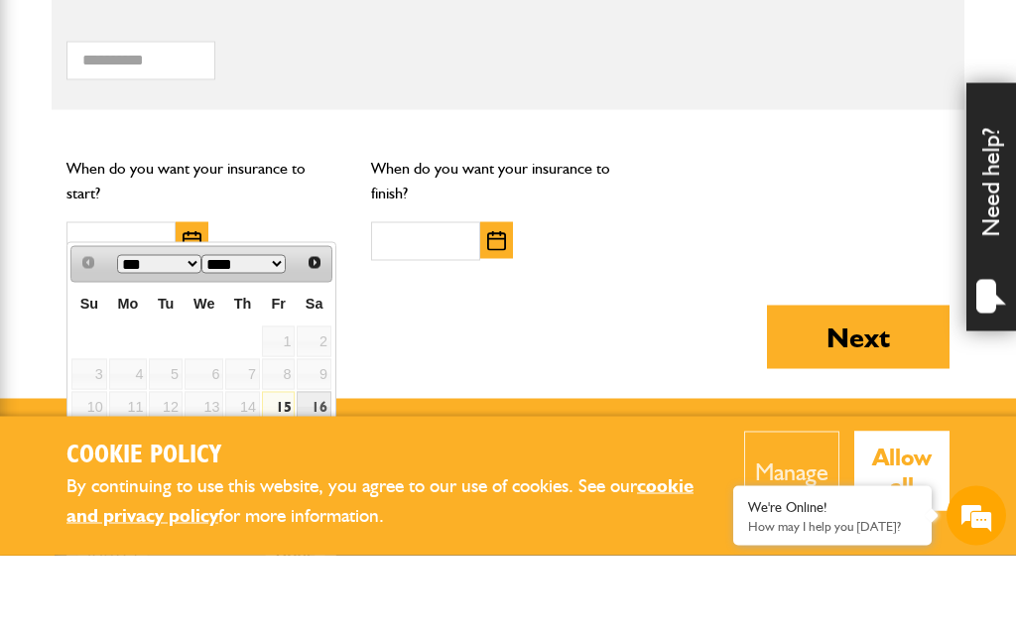
click at [282, 544] on link "29" at bounding box center [279, 559] width 34 height 31
type input "**********"
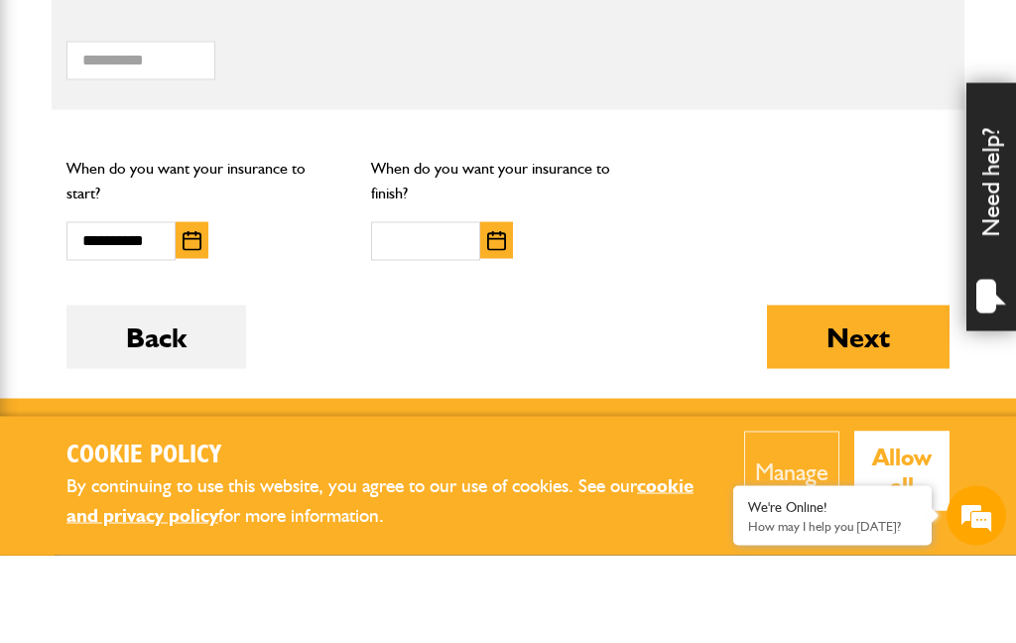
scroll to position [1634, 0]
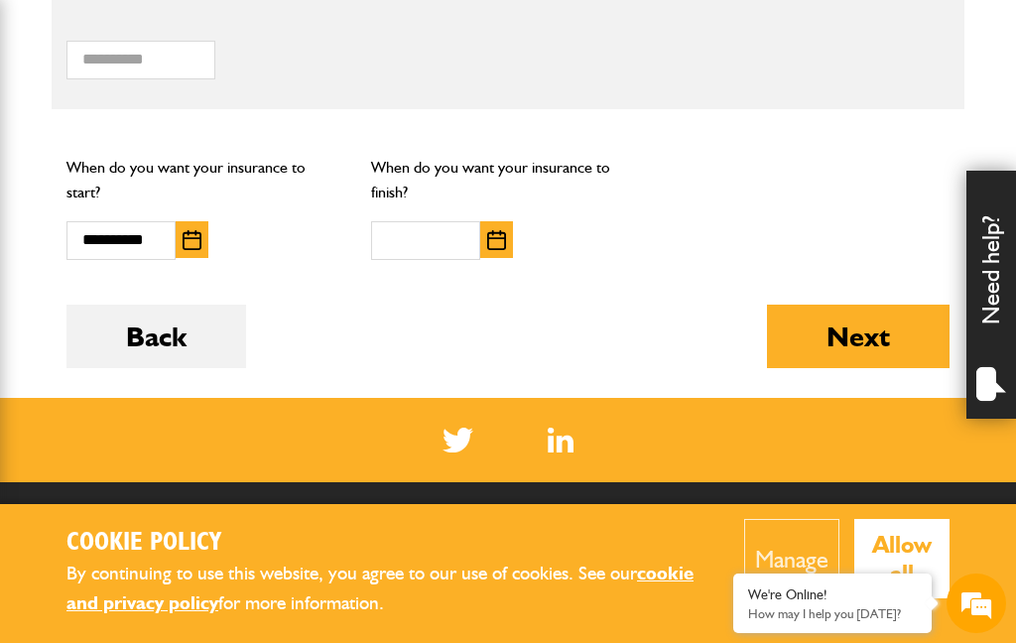
click at [502, 230] on img "button" at bounding box center [496, 240] width 19 height 20
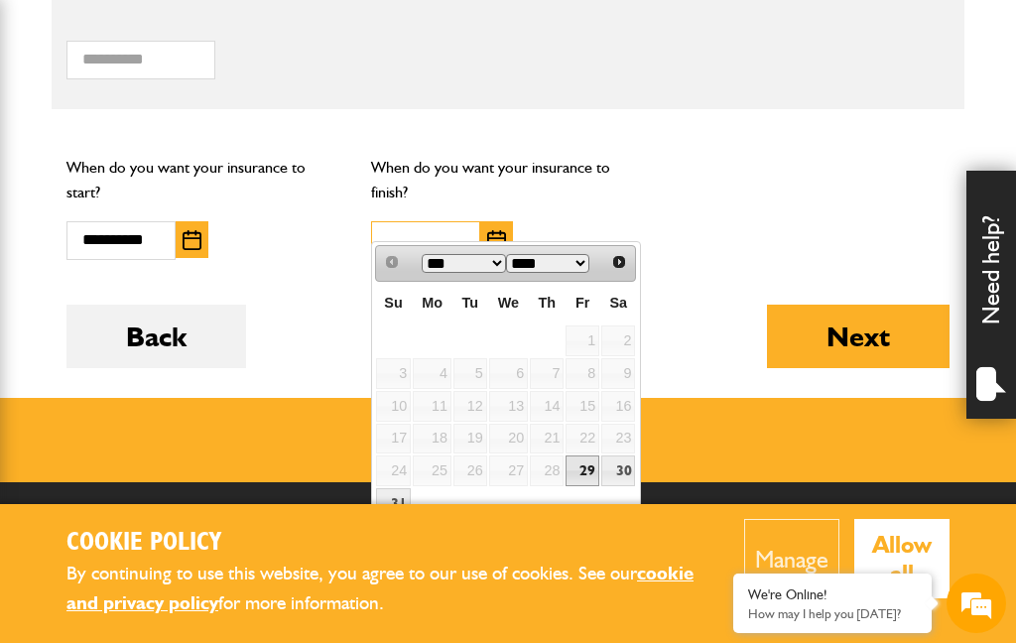
scroll to position [1633, 0]
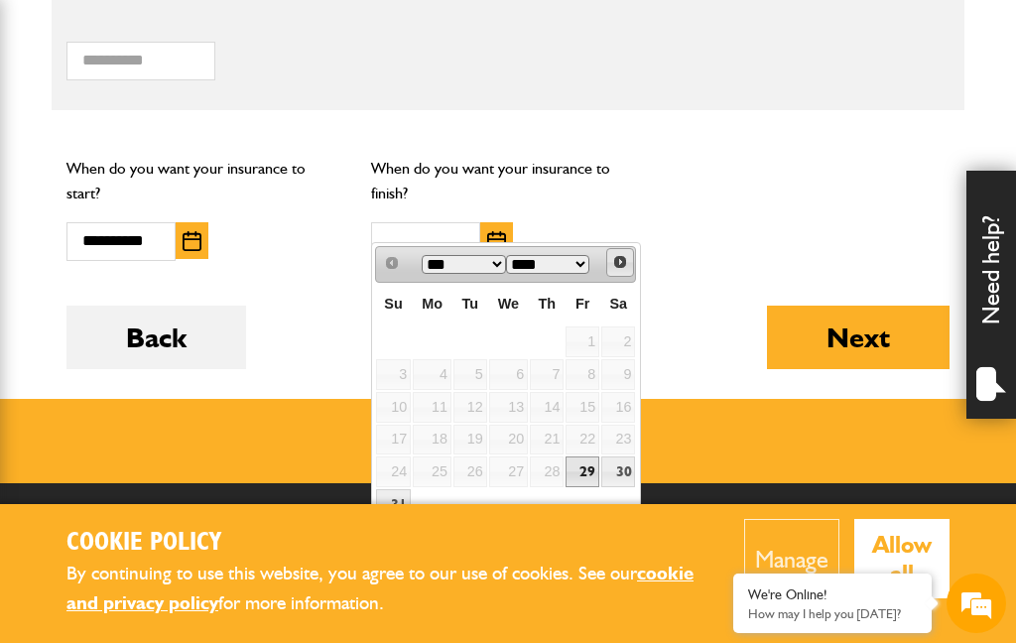
click at [622, 268] on span "Next" at bounding box center [620, 262] width 16 height 16
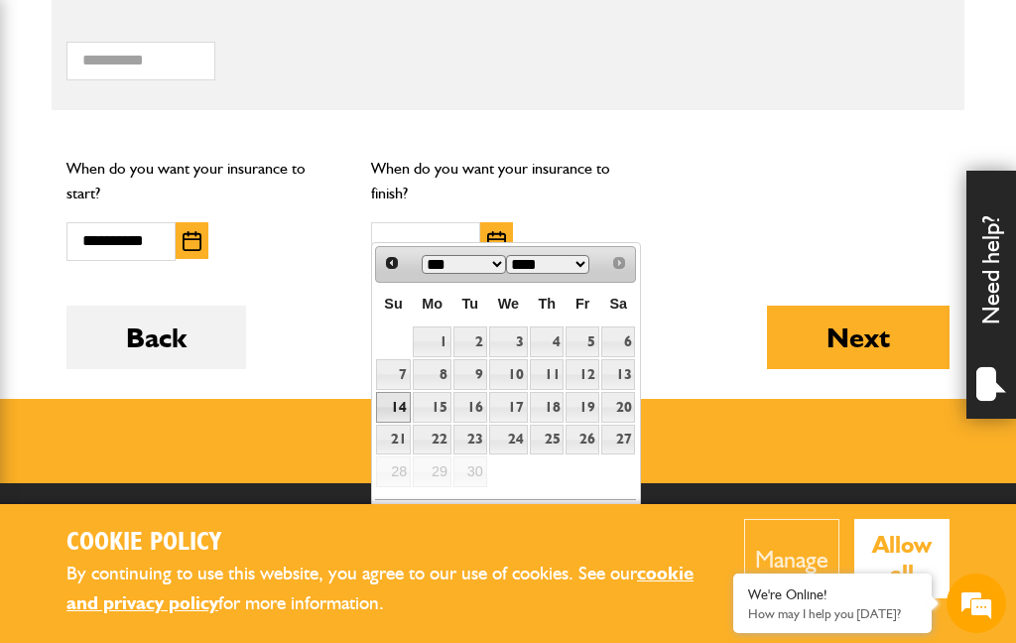
click at [394, 412] on link "14" at bounding box center [393, 407] width 35 height 31
type input "**********"
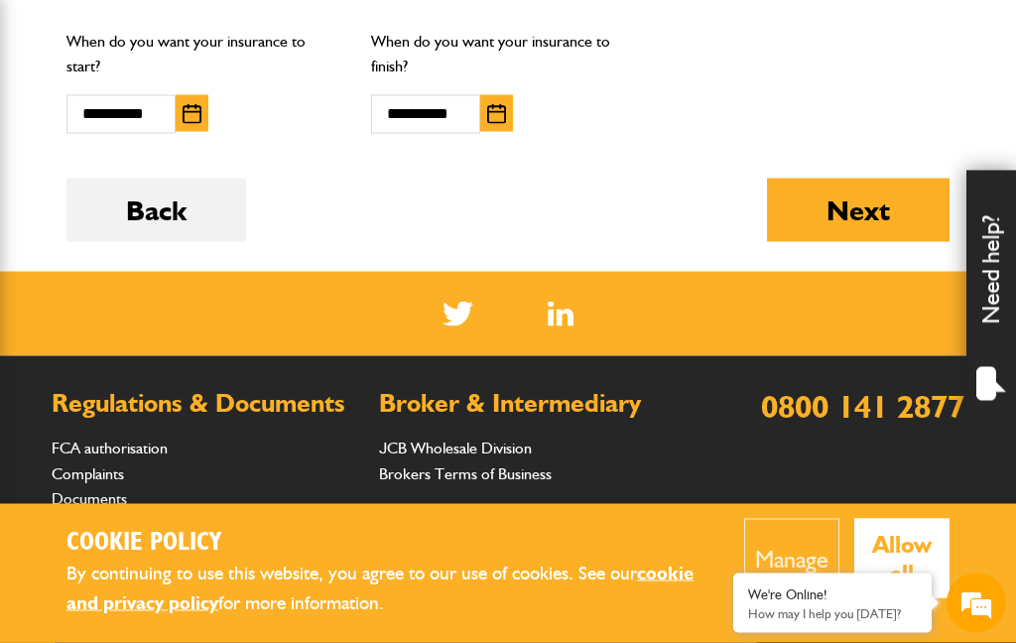
scroll to position [1761, 0]
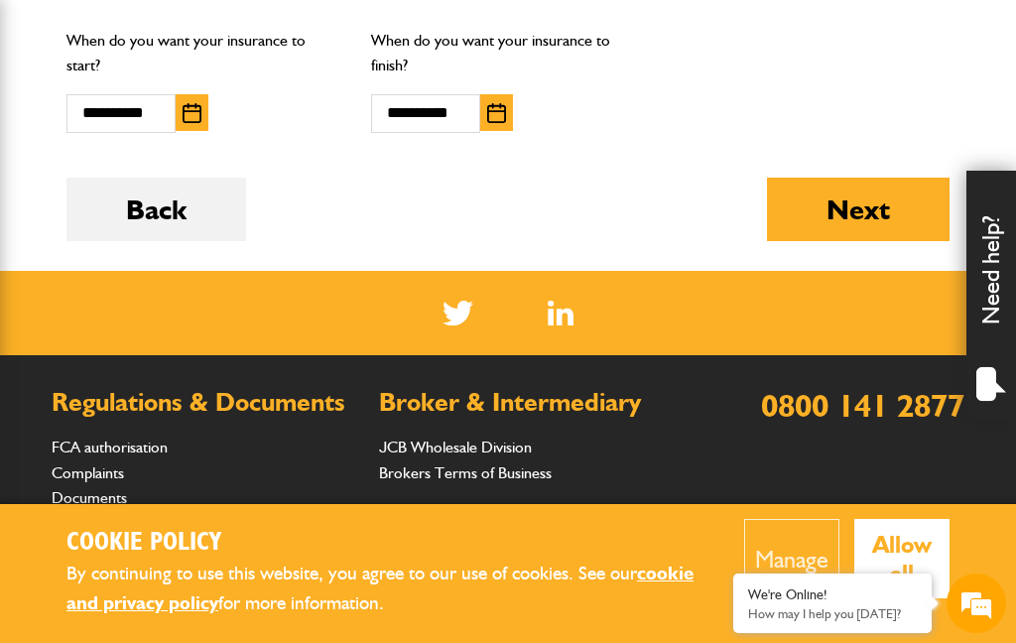
click at [873, 196] on button "Next" at bounding box center [858, 209] width 183 height 63
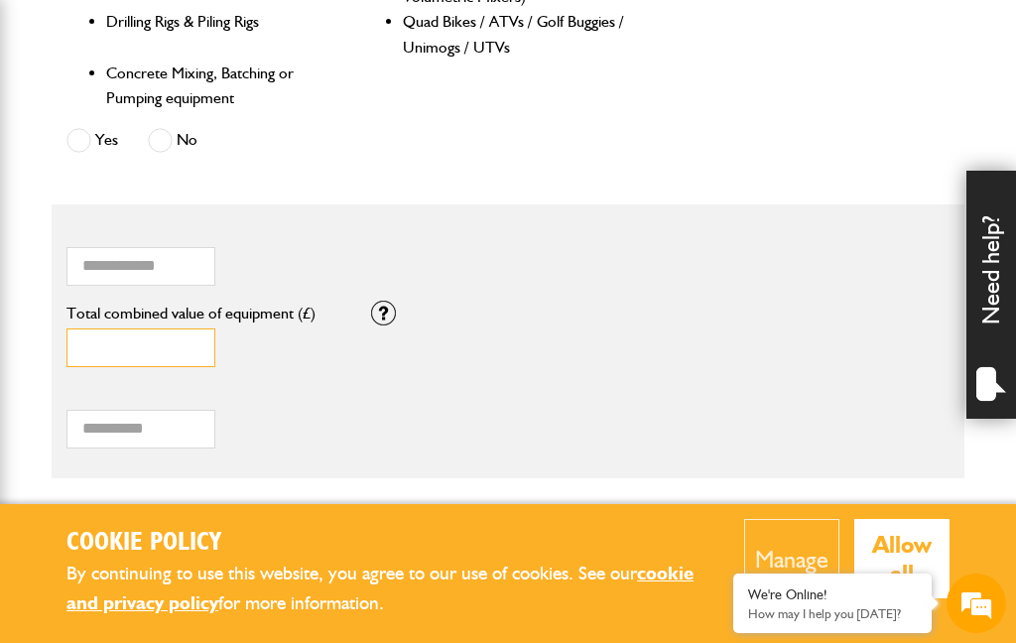
scroll to position [1229, 0]
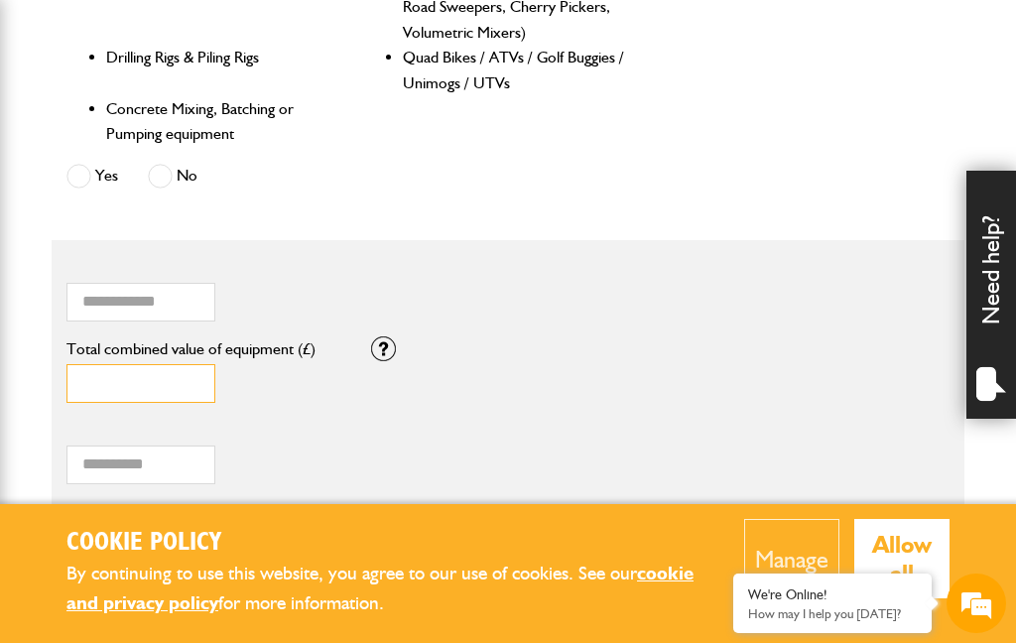
click at [78, 372] on input "Total combined value of equipment (£)" at bounding box center [140, 383] width 149 height 39
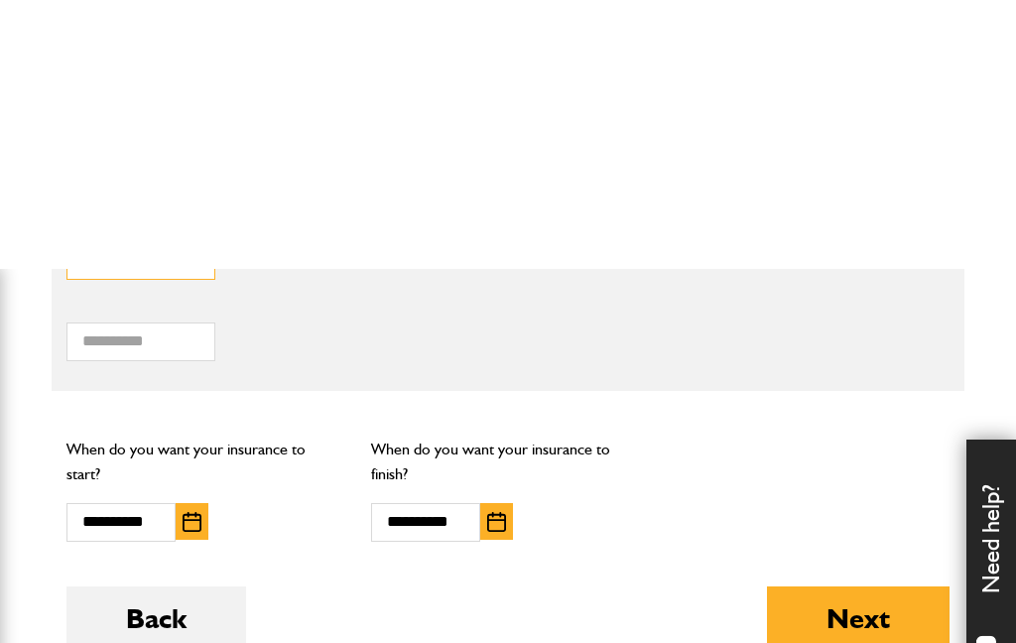
scroll to position [1653, 0]
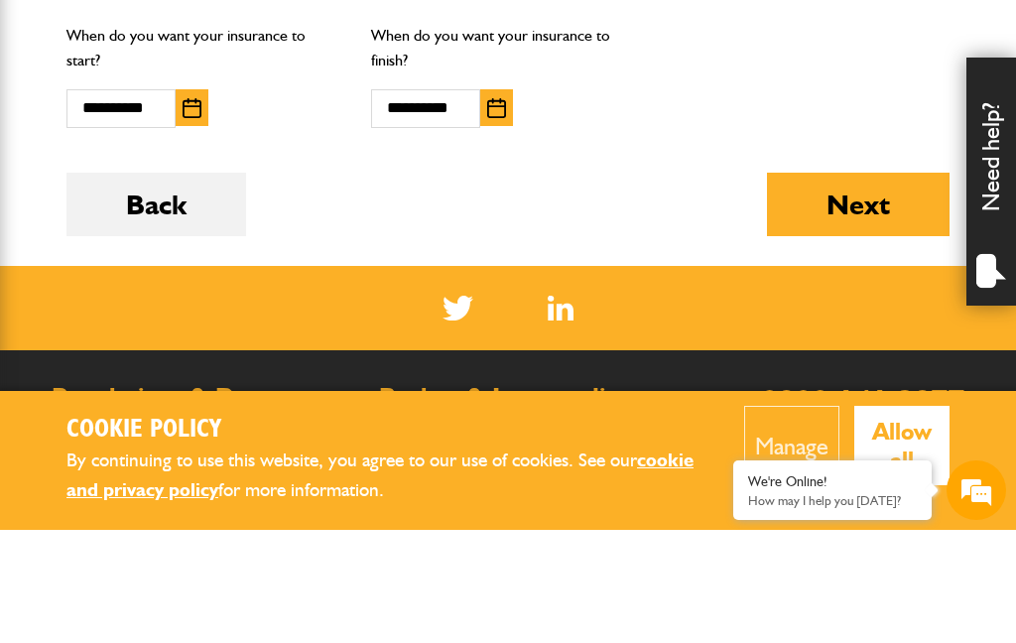
click at [862, 286] on button "Next" at bounding box center [858, 317] width 183 height 63
click at [863, 286] on button "Next" at bounding box center [858, 317] width 183 height 63
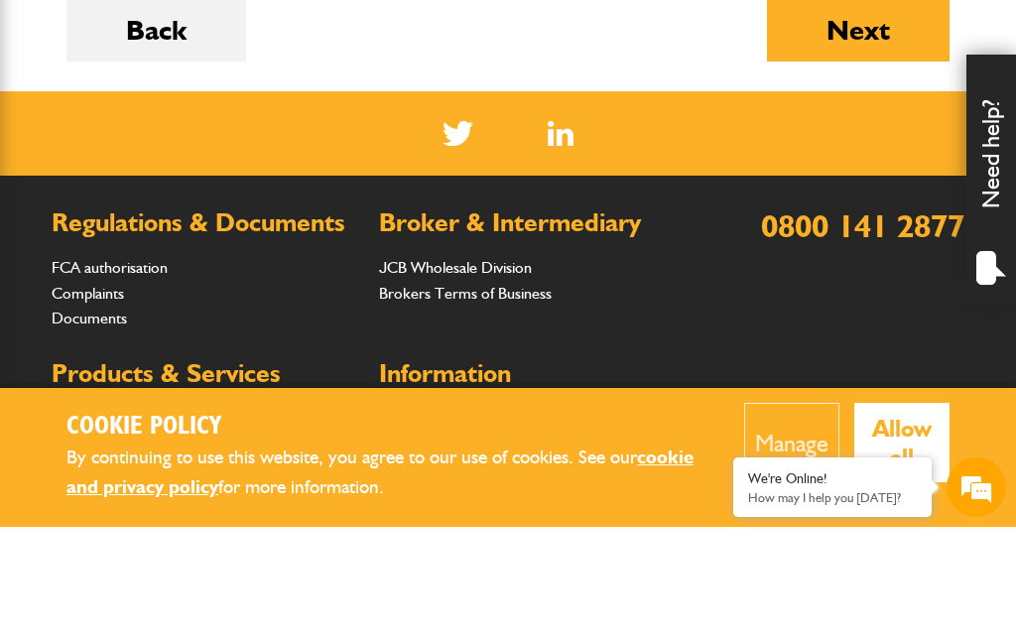
scroll to position [1802, 0]
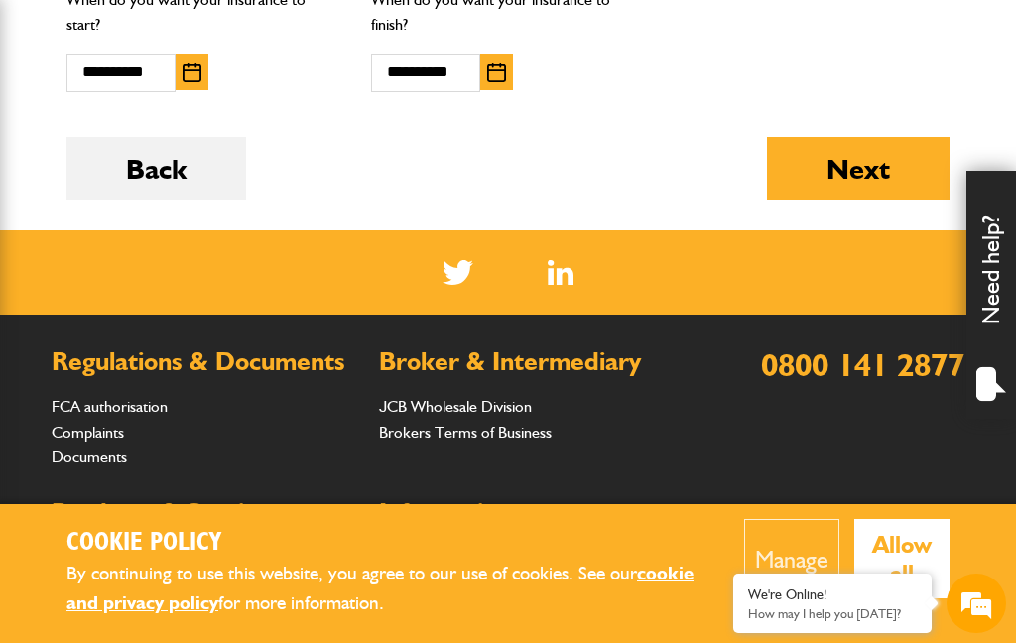
click at [866, 147] on button "Next" at bounding box center [858, 168] width 183 height 63
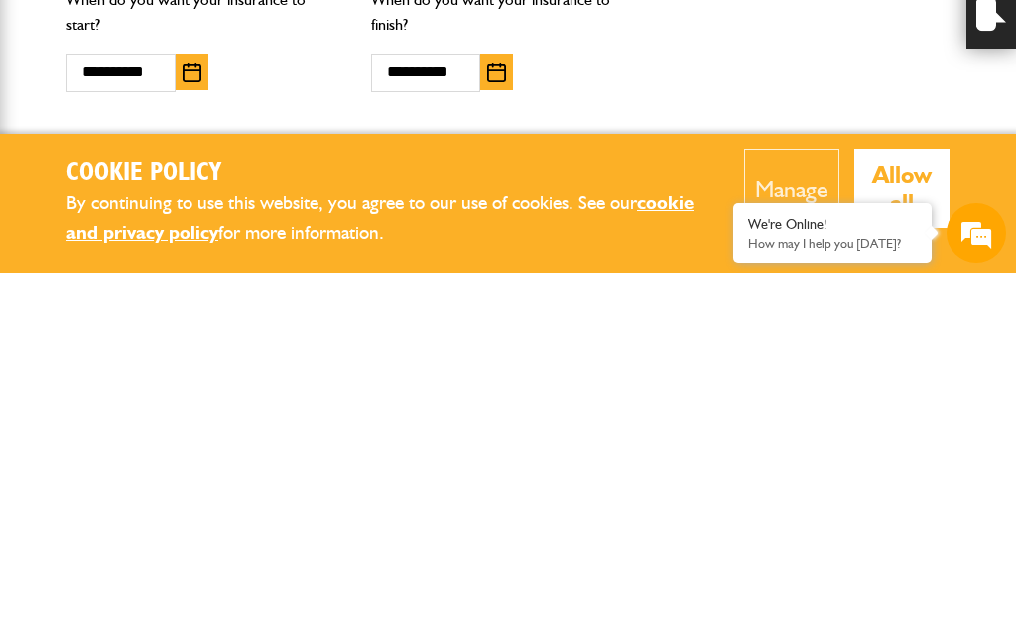
scroll to position [1431, 0]
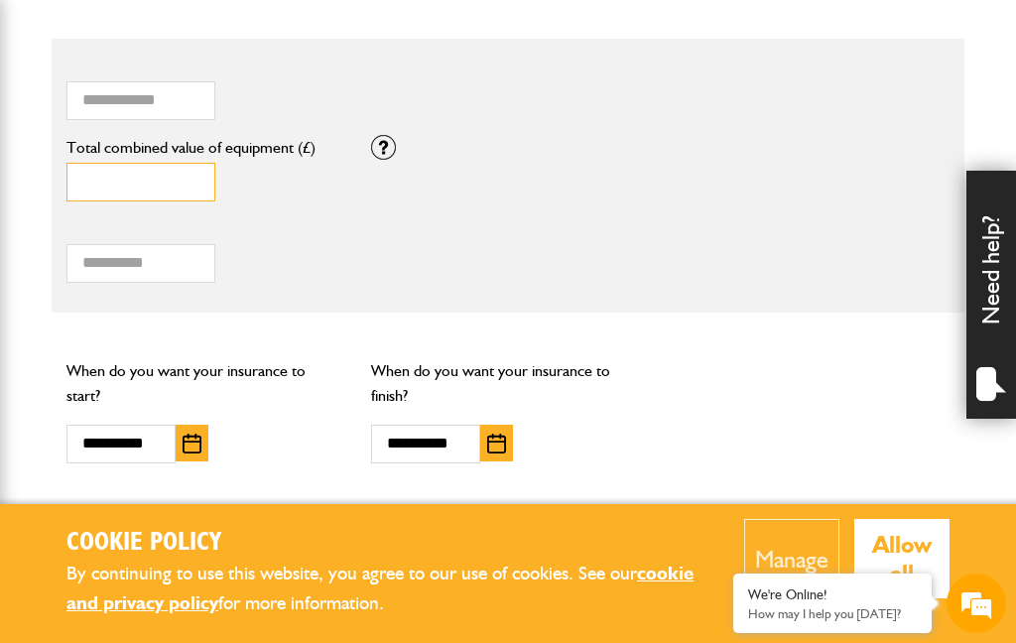
click at [177, 163] on input "Total combined value of equipment (£)" at bounding box center [140, 182] width 149 height 39
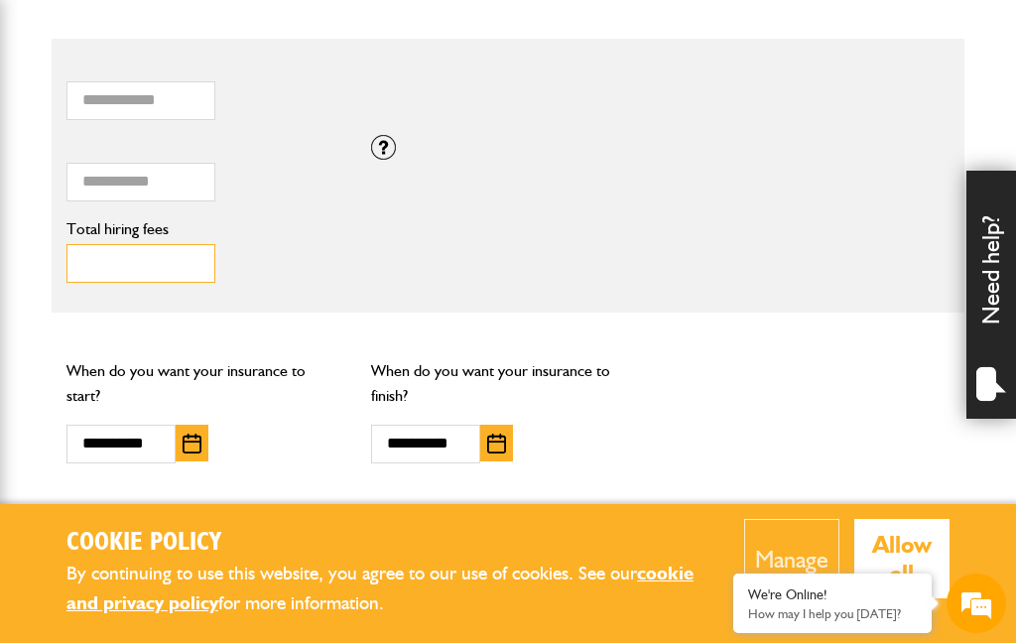
click at [131, 264] on input "Total hiring fees" at bounding box center [140, 263] width 149 height 39
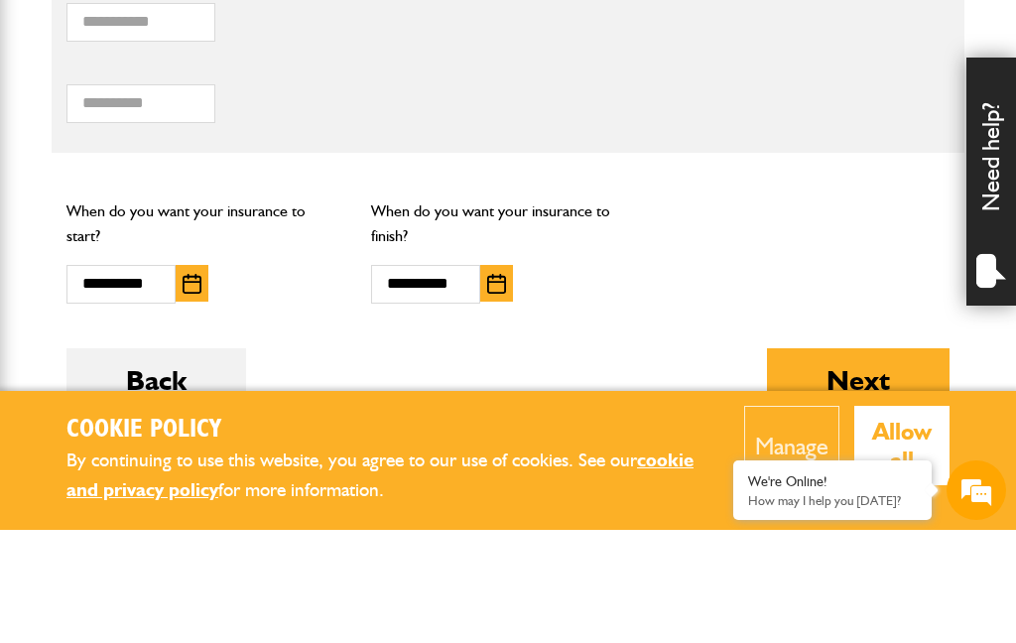
click at [865, 461] on button "Next" at bounding box center [858, 492] width 183 height 63
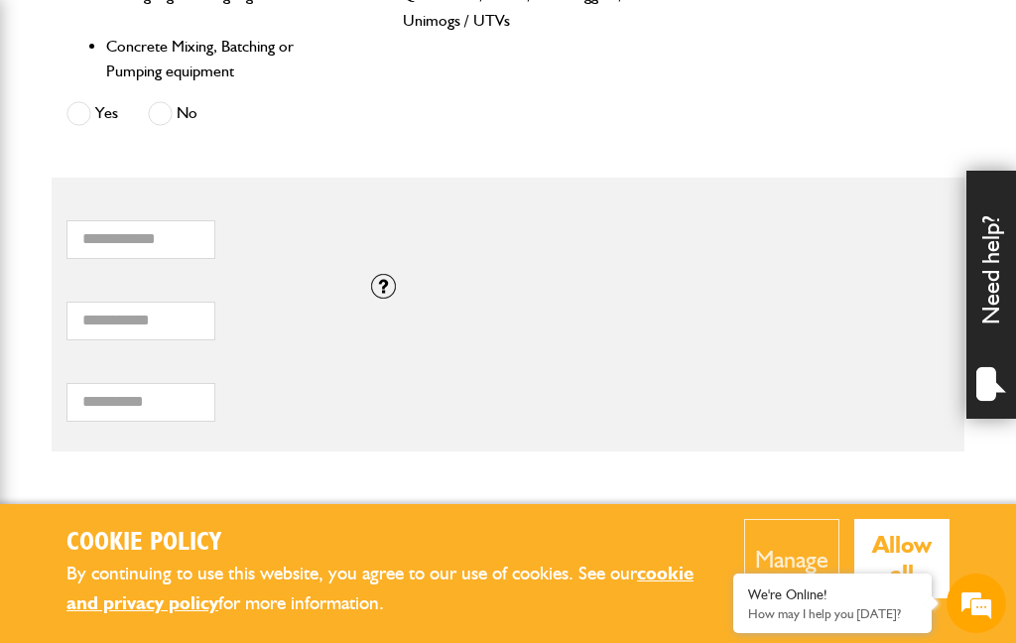
click at [643, 332] on div "Total combined value of equipment (£) If you need cover for equipment valued ab…" at bounding box center [508, 314] width 913 height 81
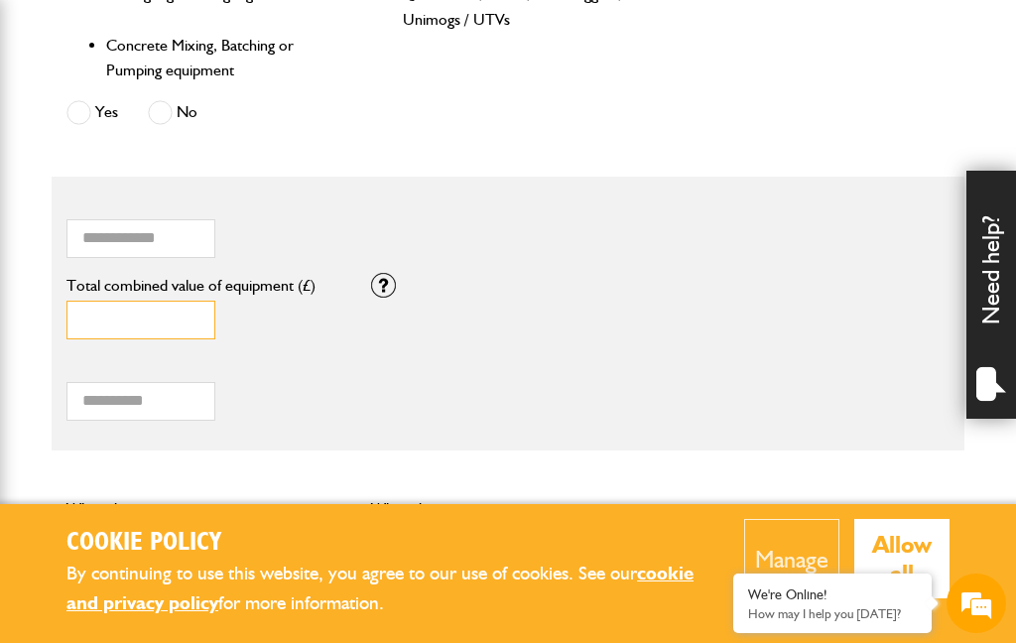
click at [161, 306] on input "Total combined value of equipment (£)" at bounding box center [140, 320] width 149 height 39
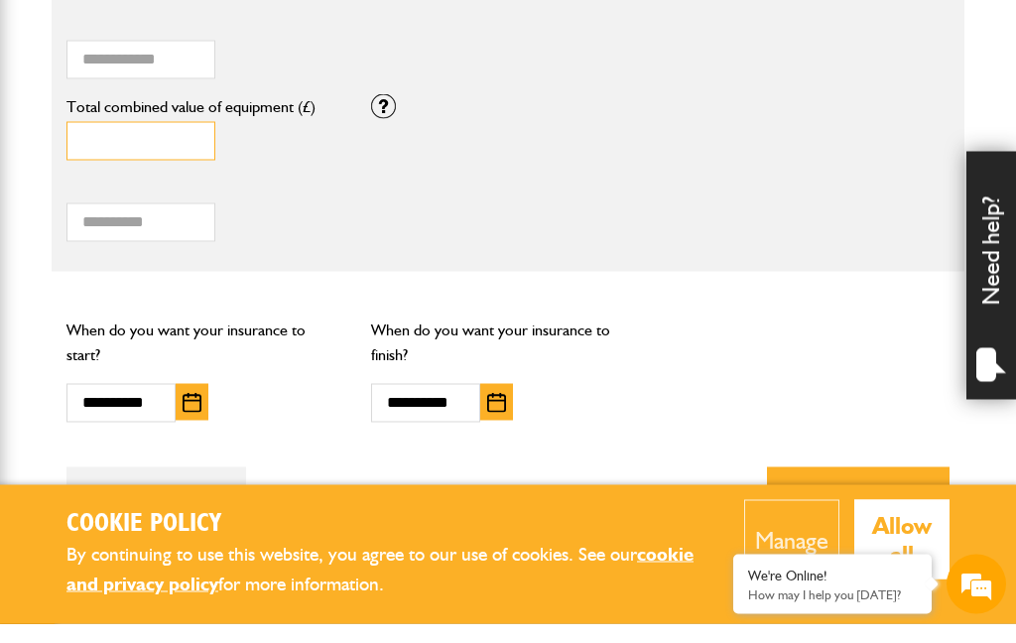
scroll to position [1455, 0]
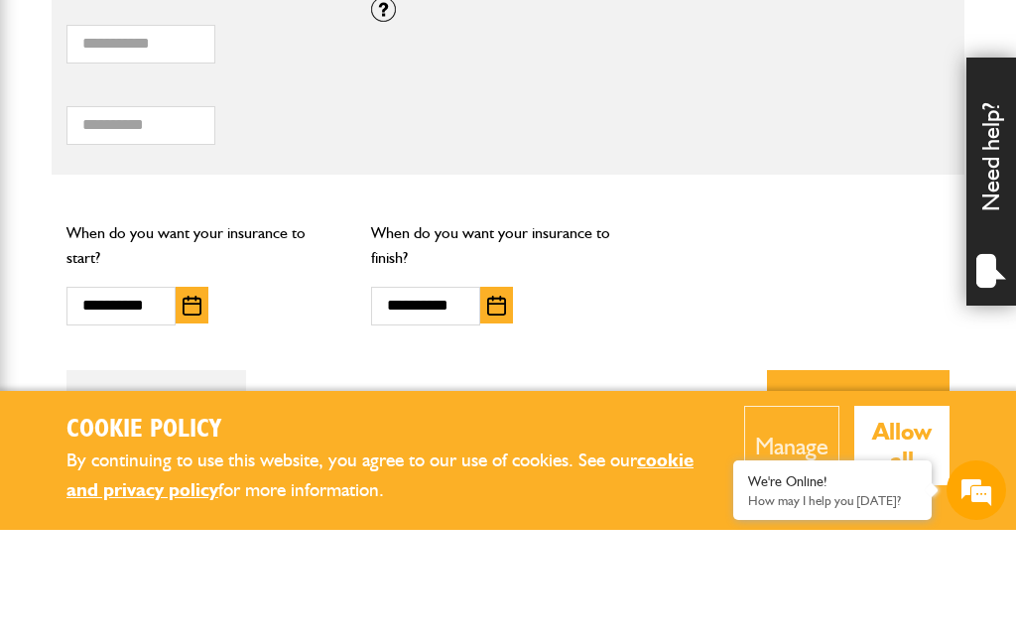
click at [851, 483] on button "Next" at bounding box center [858, 514] width 183 height 63
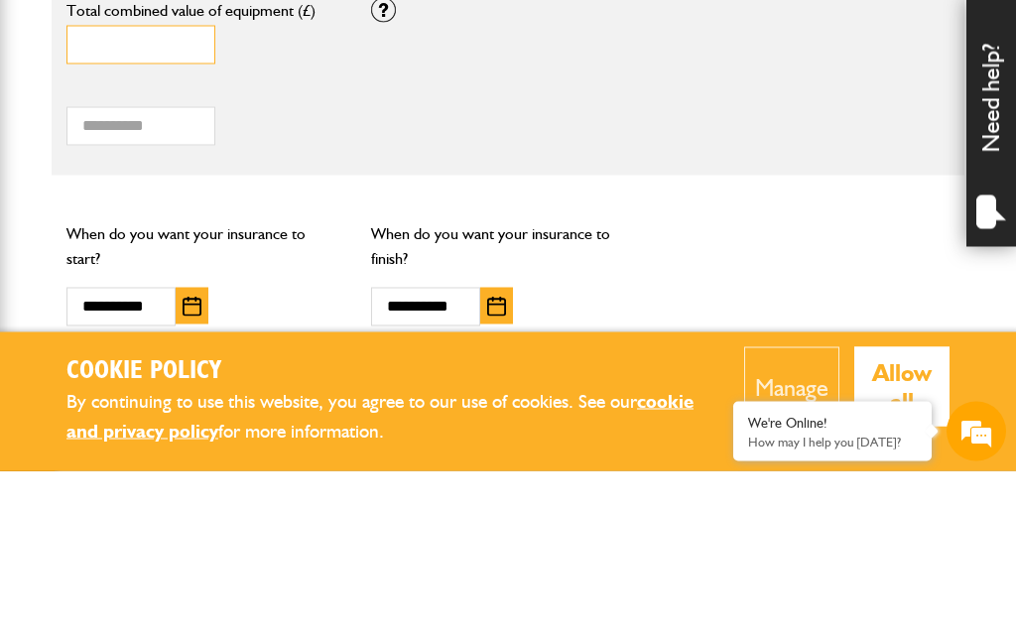
scroll to position [1395, 0]
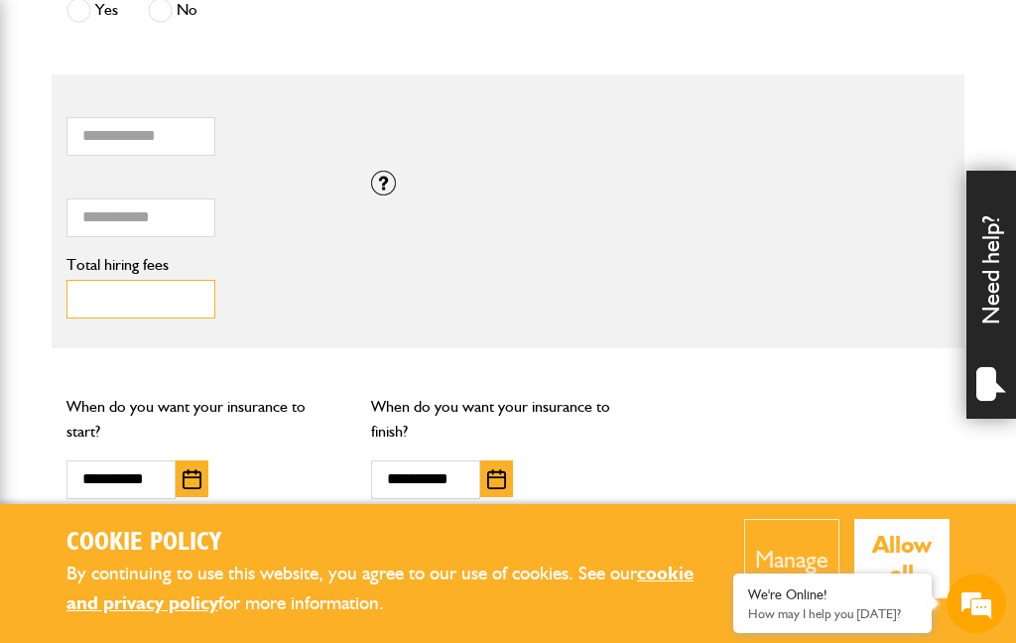
click at [177, 280] on input "Total hiring fees" at bounding box center [140, 299] width 149 height 39
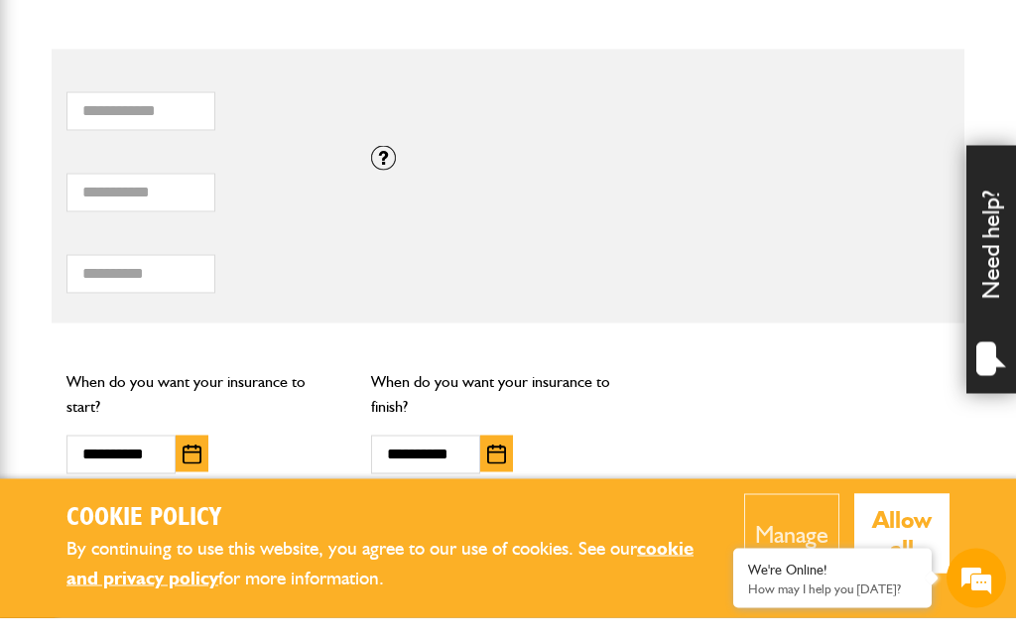
click at [887, 544] on button "Next" at bounding box center [858, 575] width 183 height 63
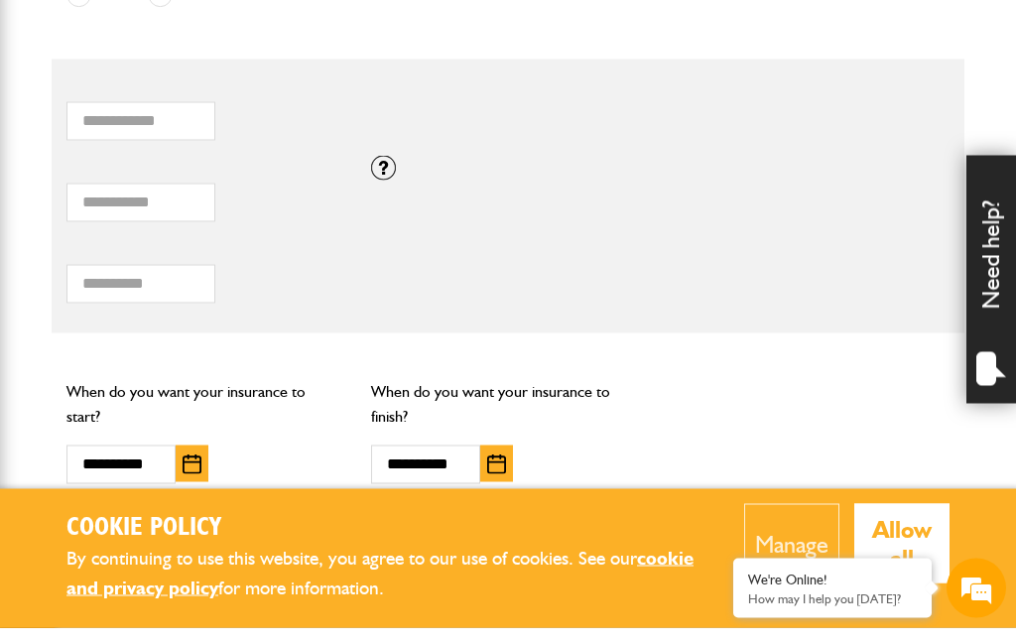
click at [387, 171] on div at bounding box center [383, 183] width 25 height 25
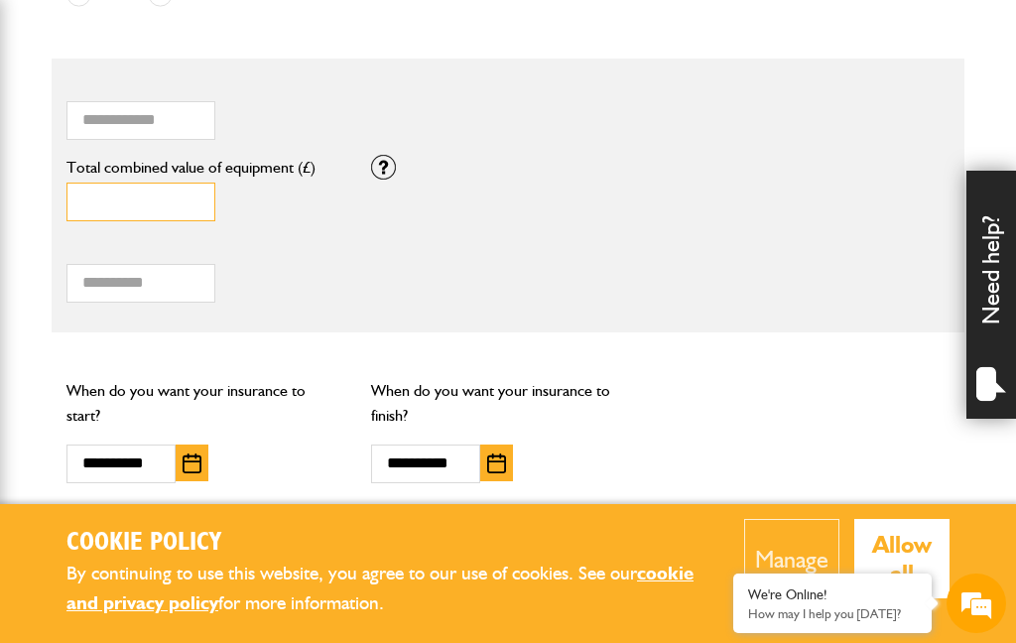
click at [155, 189] on input "Total combined value of equipment (£)" at bounding box center [140, 202] width 149 height 39
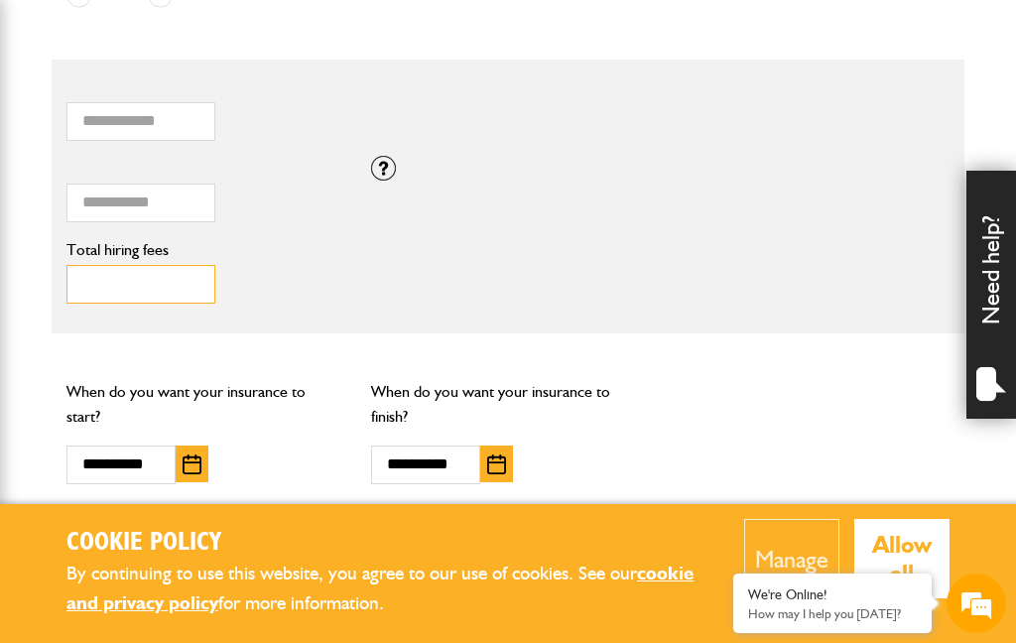
click at [101, 273] on input "Total hiring fees" at bounding box center [140, 284] width 149 height 39
click at [185, 277] on input "Total hiring fees" at bounding box center [140, 284] width 149 height 39
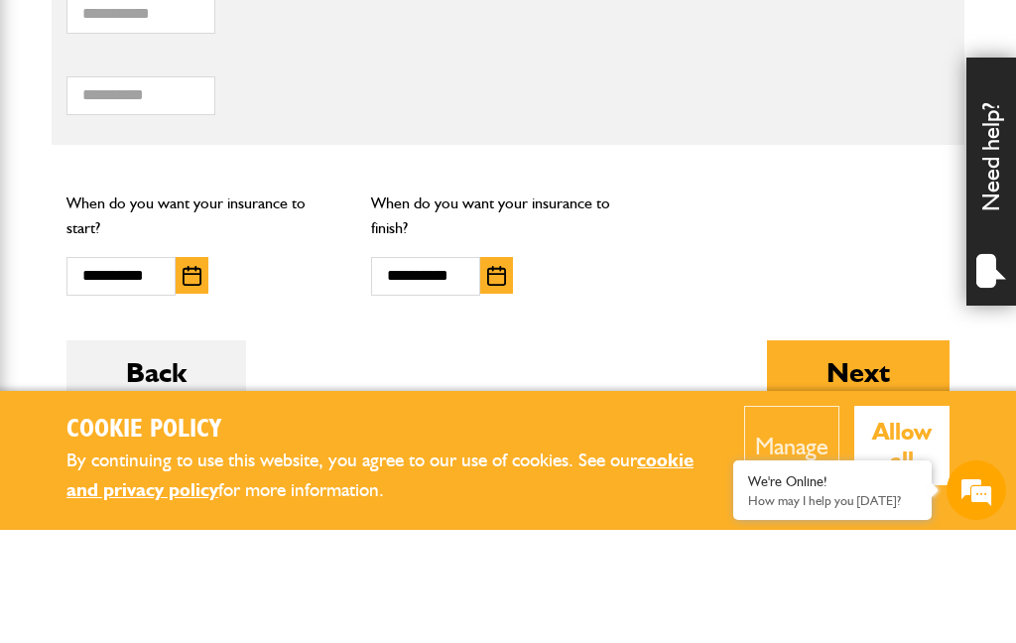
click at [859, 453] on button "Next" at bounding box center [858, 484] width 183 height 63
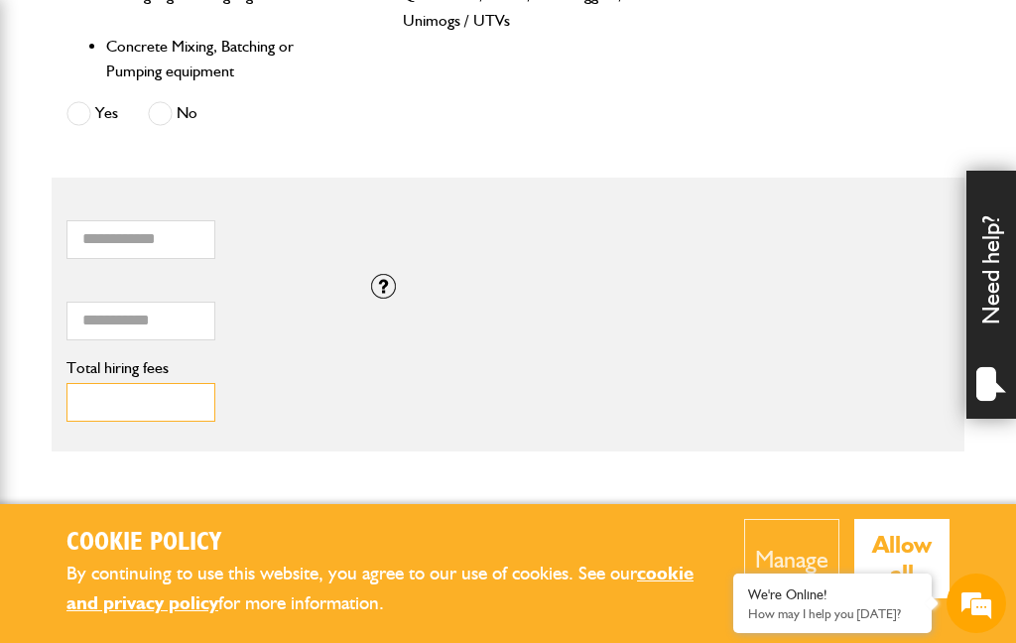
click at [156, 387] on input "Total hiring fees" at bounding box center [140, 402] width 149 height 39
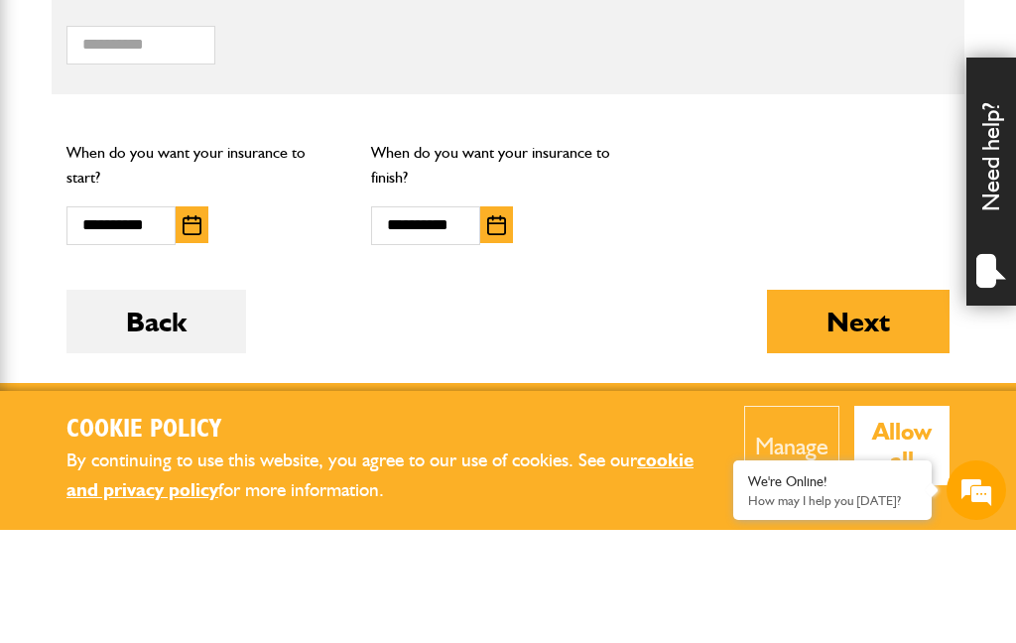
click at [873, 403] on button "Next" at bounding box center [858, 434] width 183 height 63
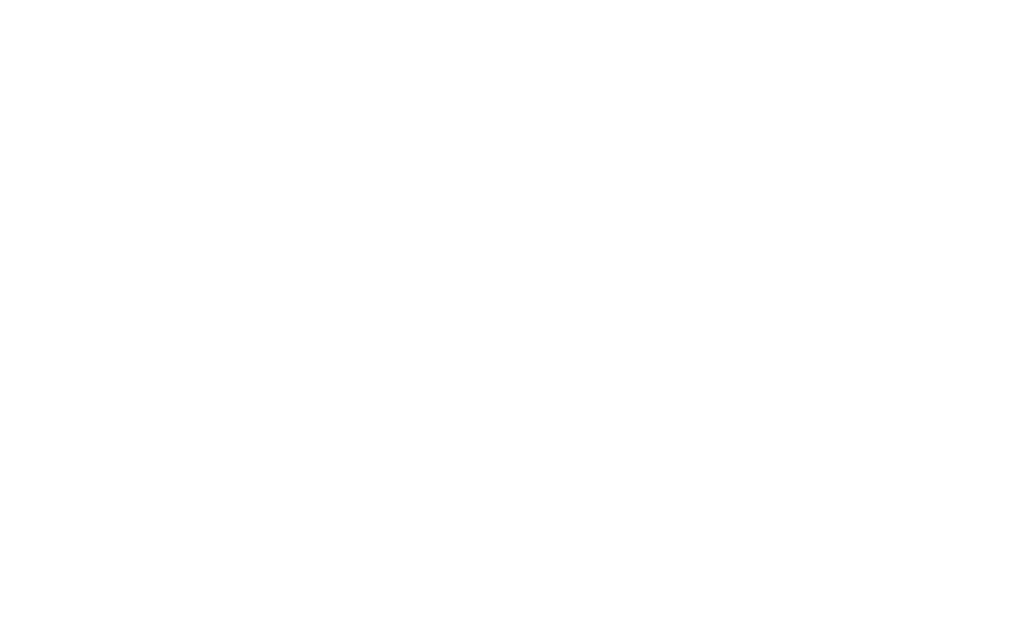
scroll to position [0, 0]
